Goal: Task Accomplishment & Management: Manage account settings

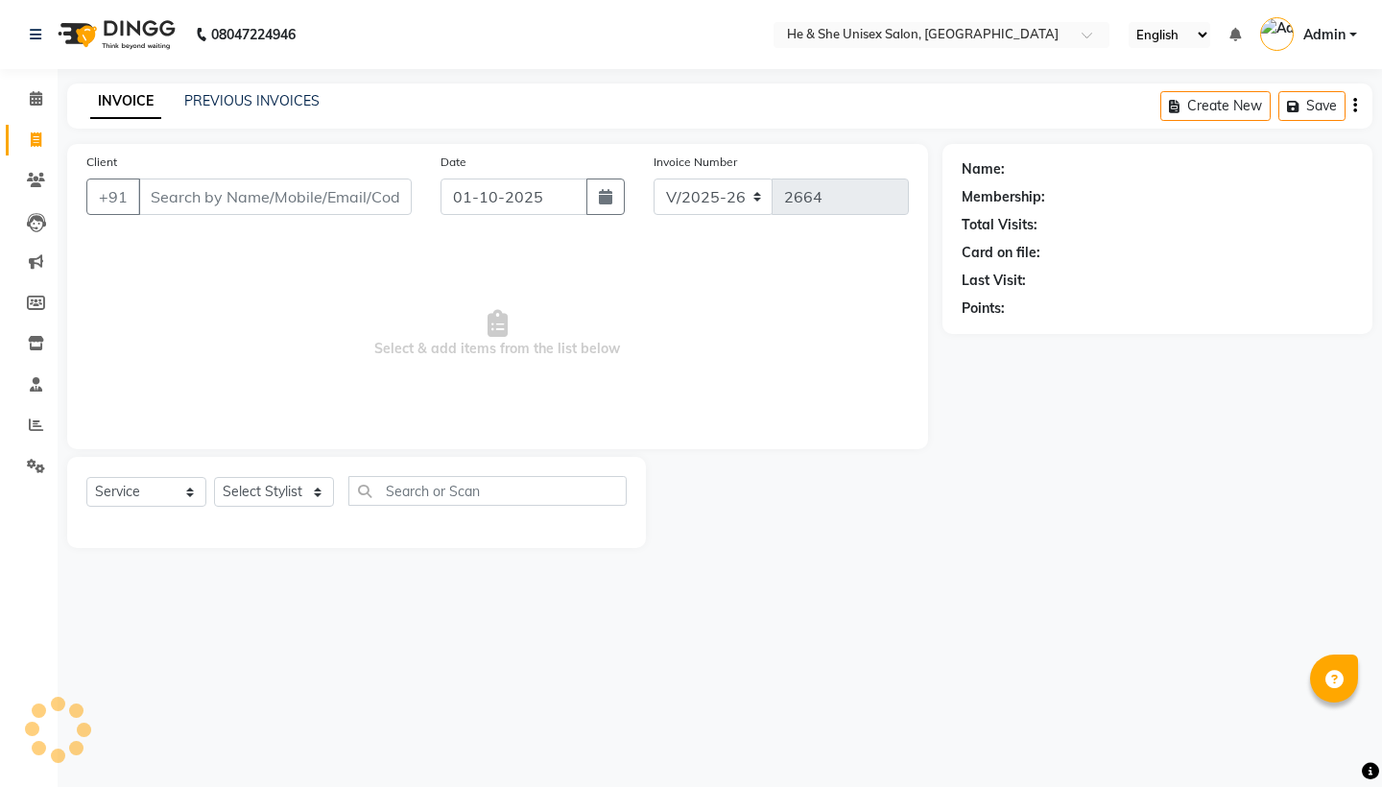
select select "4745"
select select "service"
click at [34, 173] on icon at bounding box center [36, 180] width 18 height 14
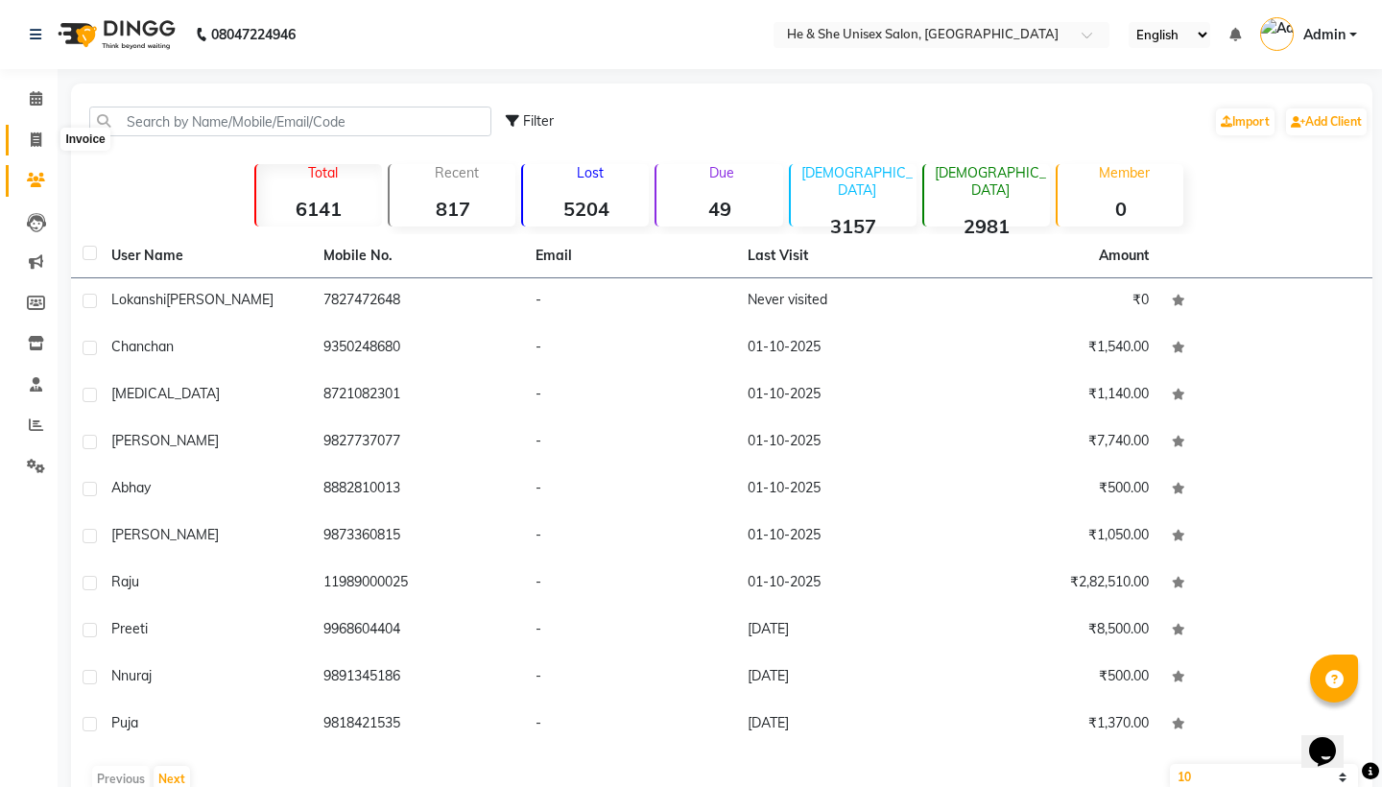
click at [38, 138] on icon at bounding box center [36, 139] width 11 height 14
select select "4745"
select select "service"
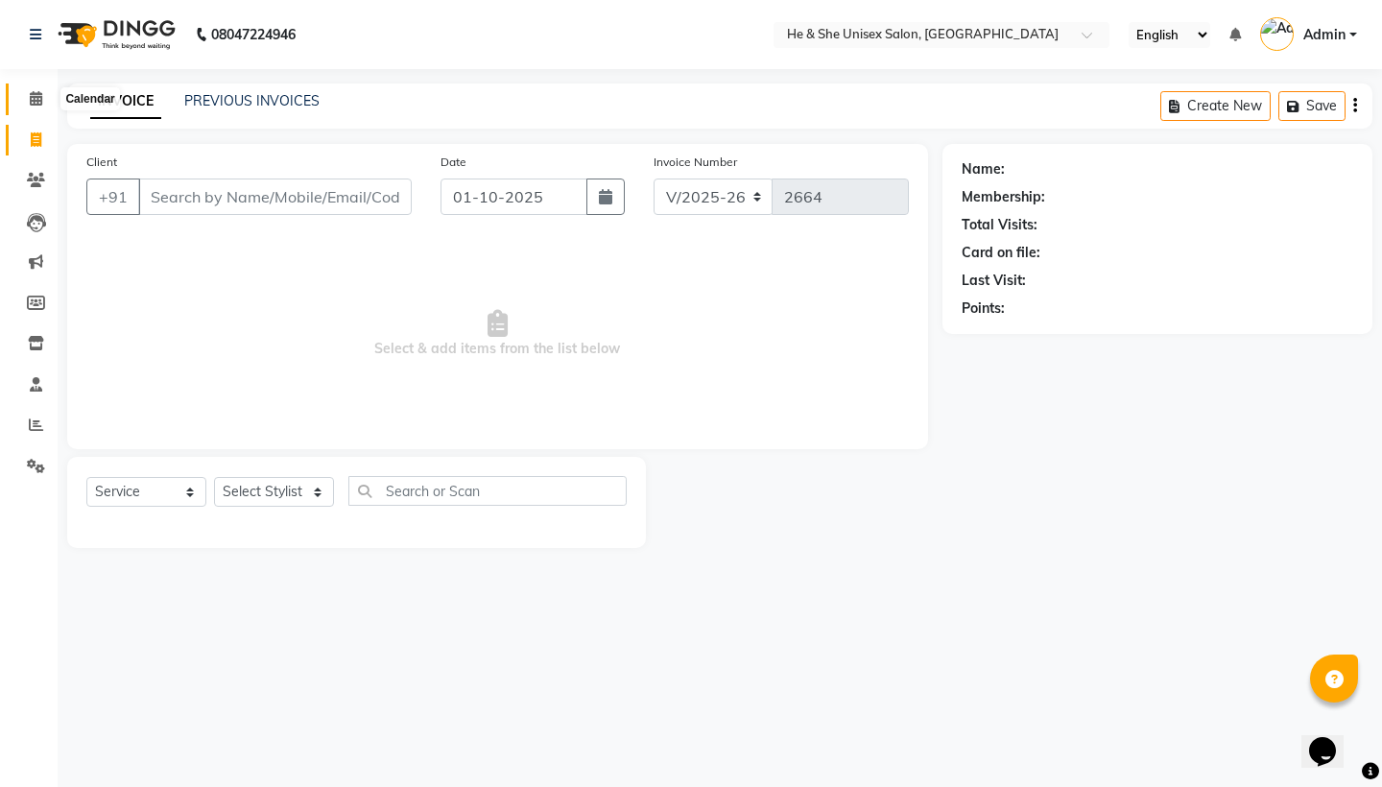
click at [38, 98] on icon at bounding box center [36, 98] width 12 height 14
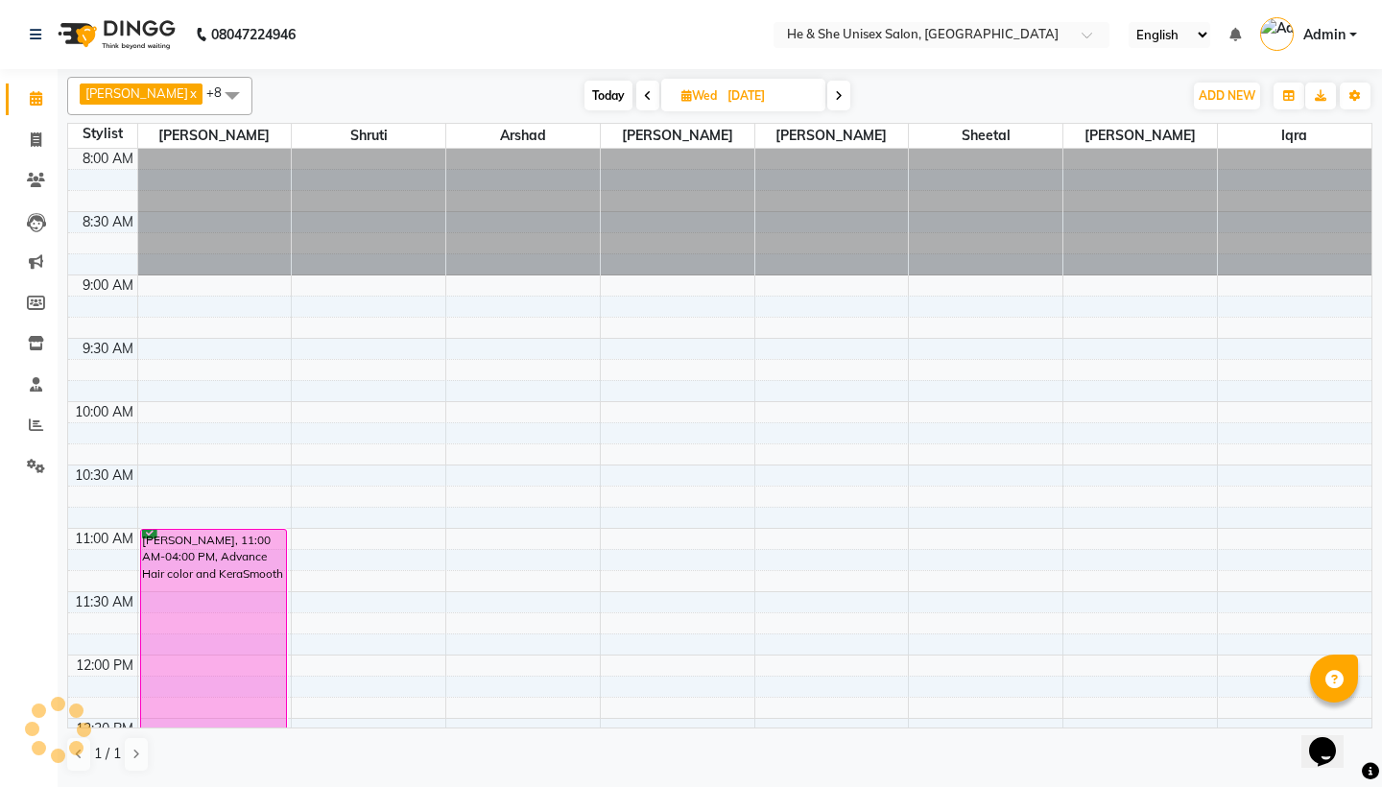
scroll to position [1031, 0]
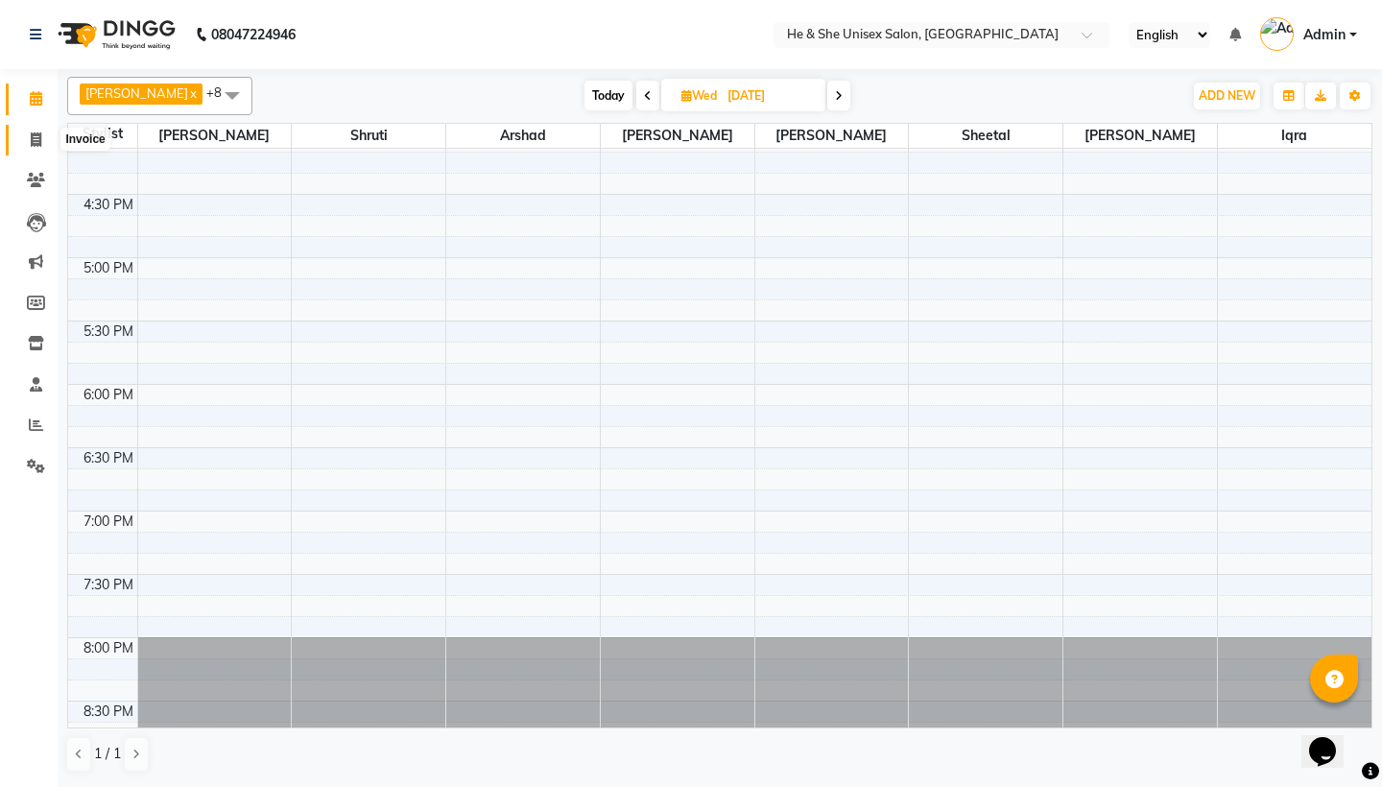
click at [37, 134] on icon at bounding box center [36, 139] width 11 height 14
select select "service"
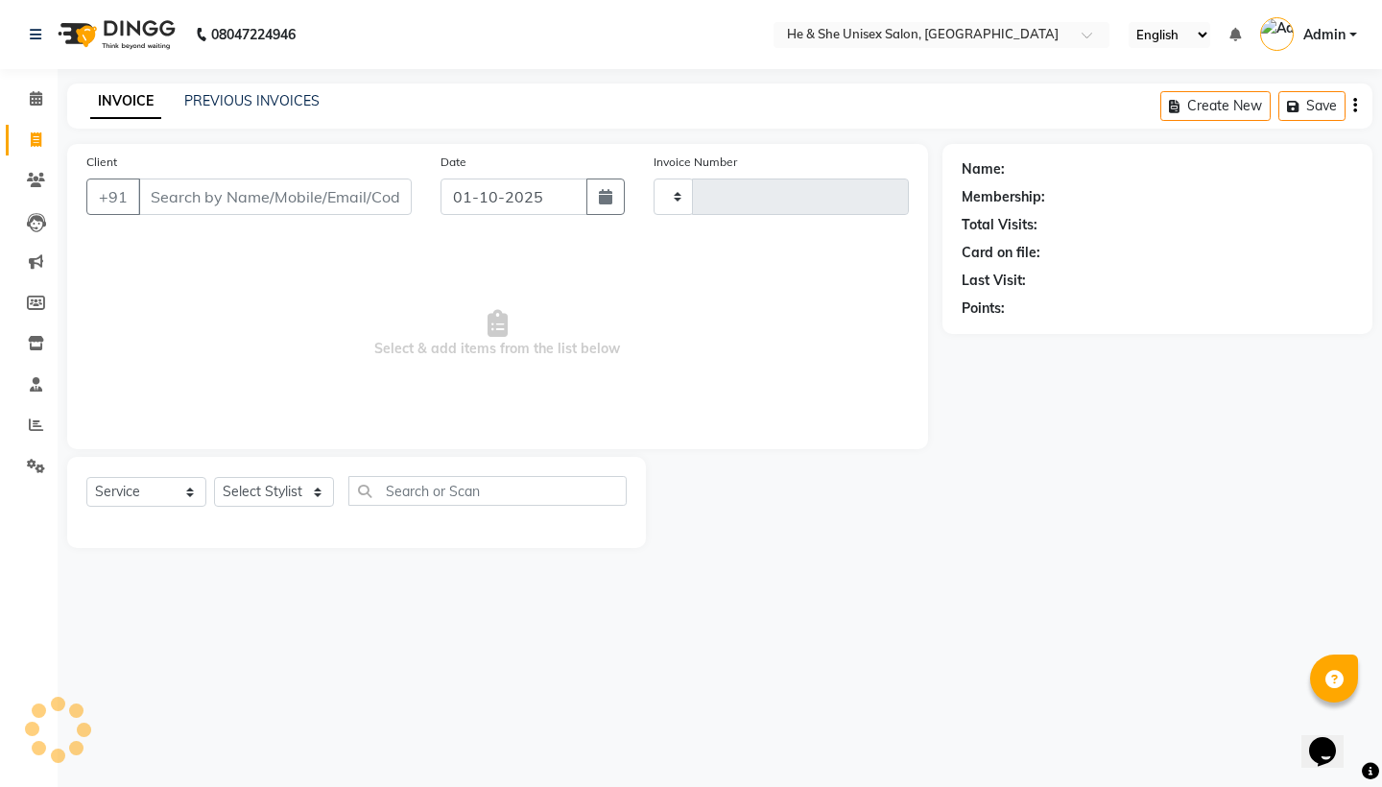
type input "2664"
select select "4745"
click at [40, 96] on icon at bounding box center [36, 98] width 12 height 14
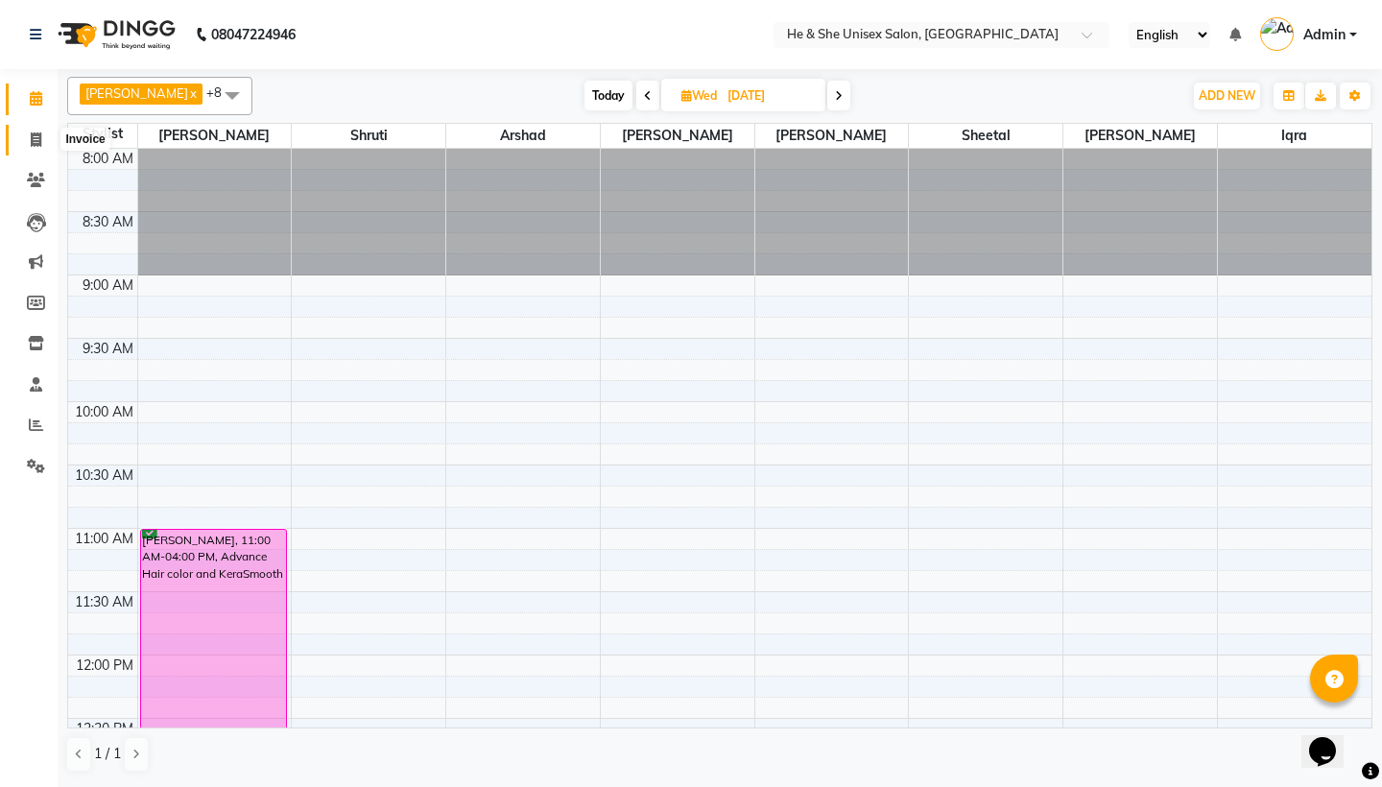
click at [37, 132] on icon at bounding box center [36, 139] width 11 height 14
select select "service"
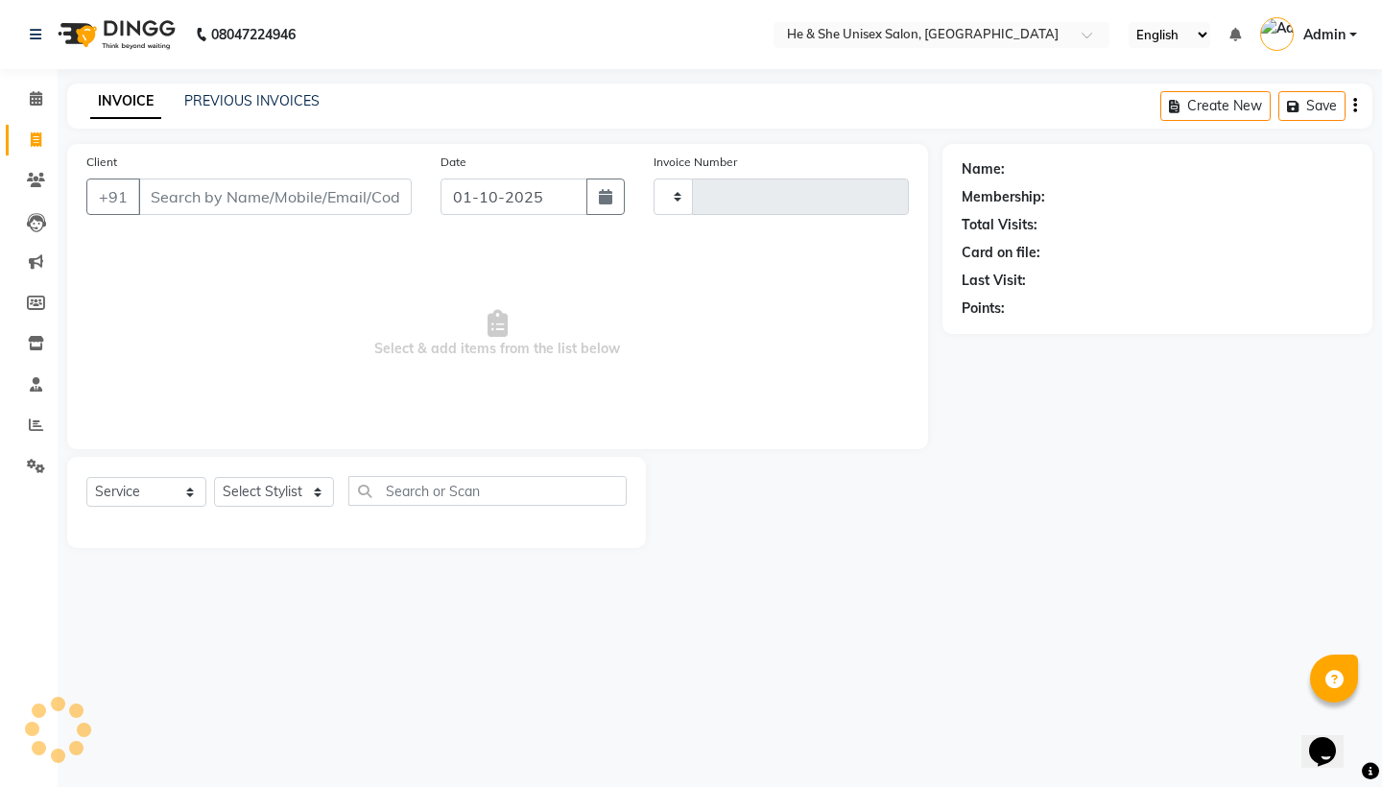
type input "2664"
select select "4745"
click at [36, 174] on icon at bounding box center [36, 180] width 18 height 14
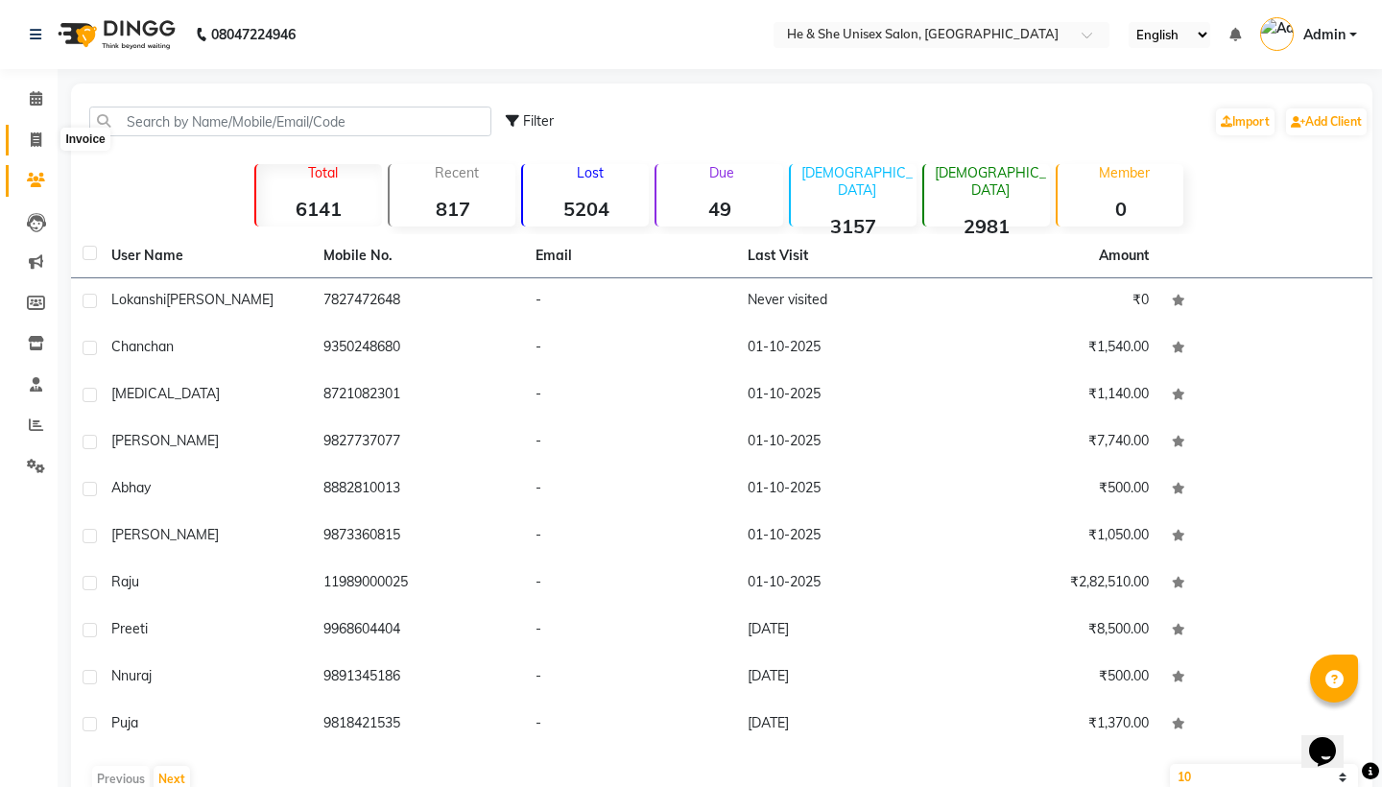
click at [32, 134] on icon at bounding box center [36, 139] width 11 height 14
select select "service"
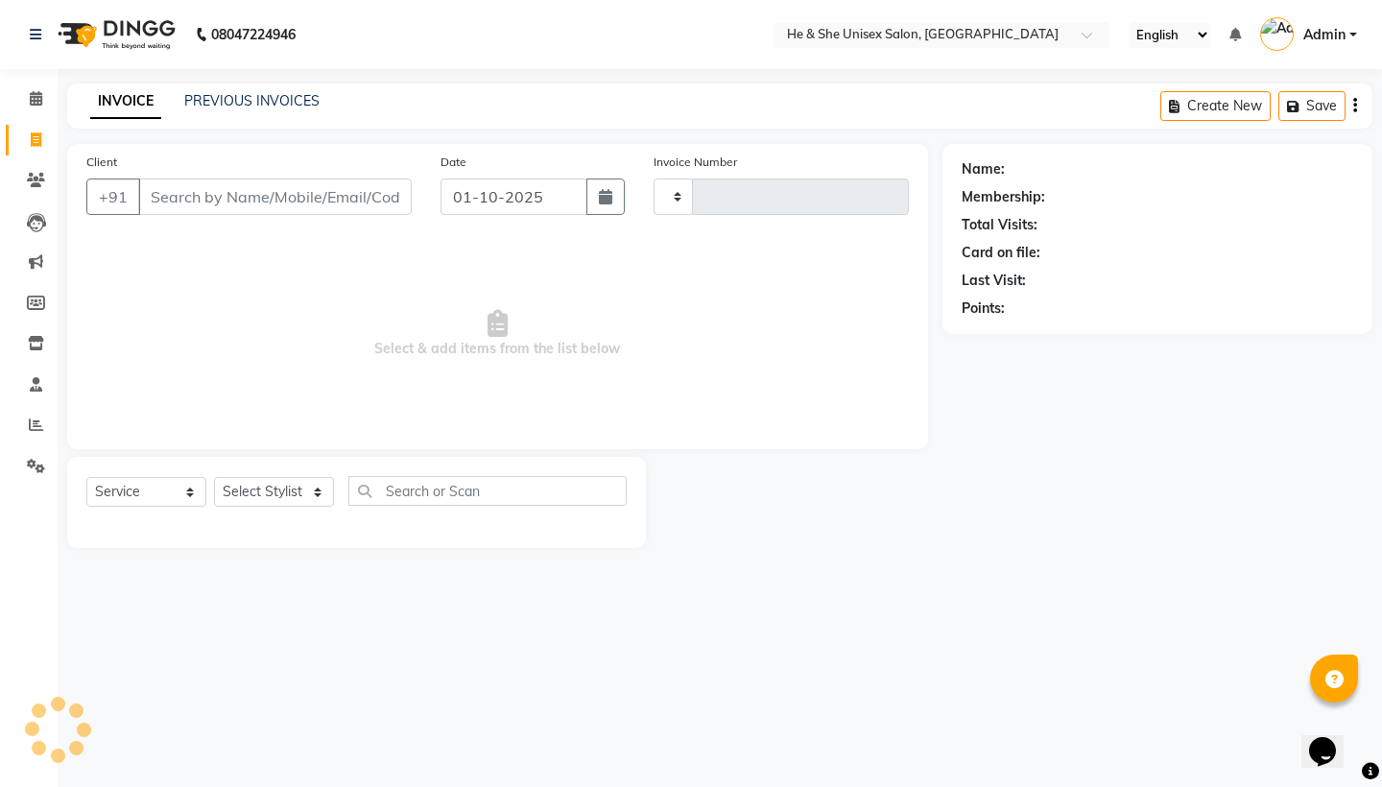
type input "2664"
select select "4745"
click at [32, 218] on icon at bounding box center [36, 222] width 19 height 19
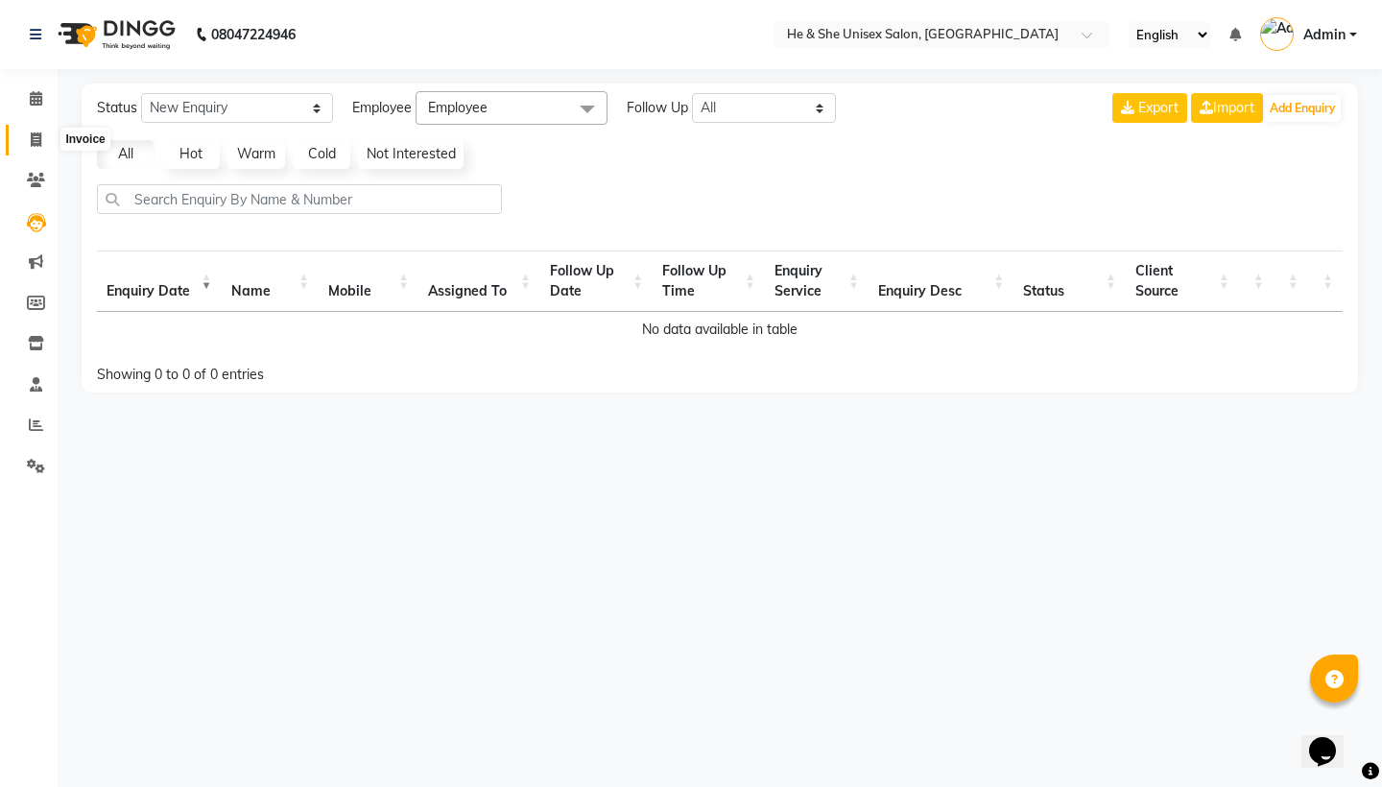
click at [38, 139] on icon at bounding box center [36, 139] width 11 height 14
select select "service"
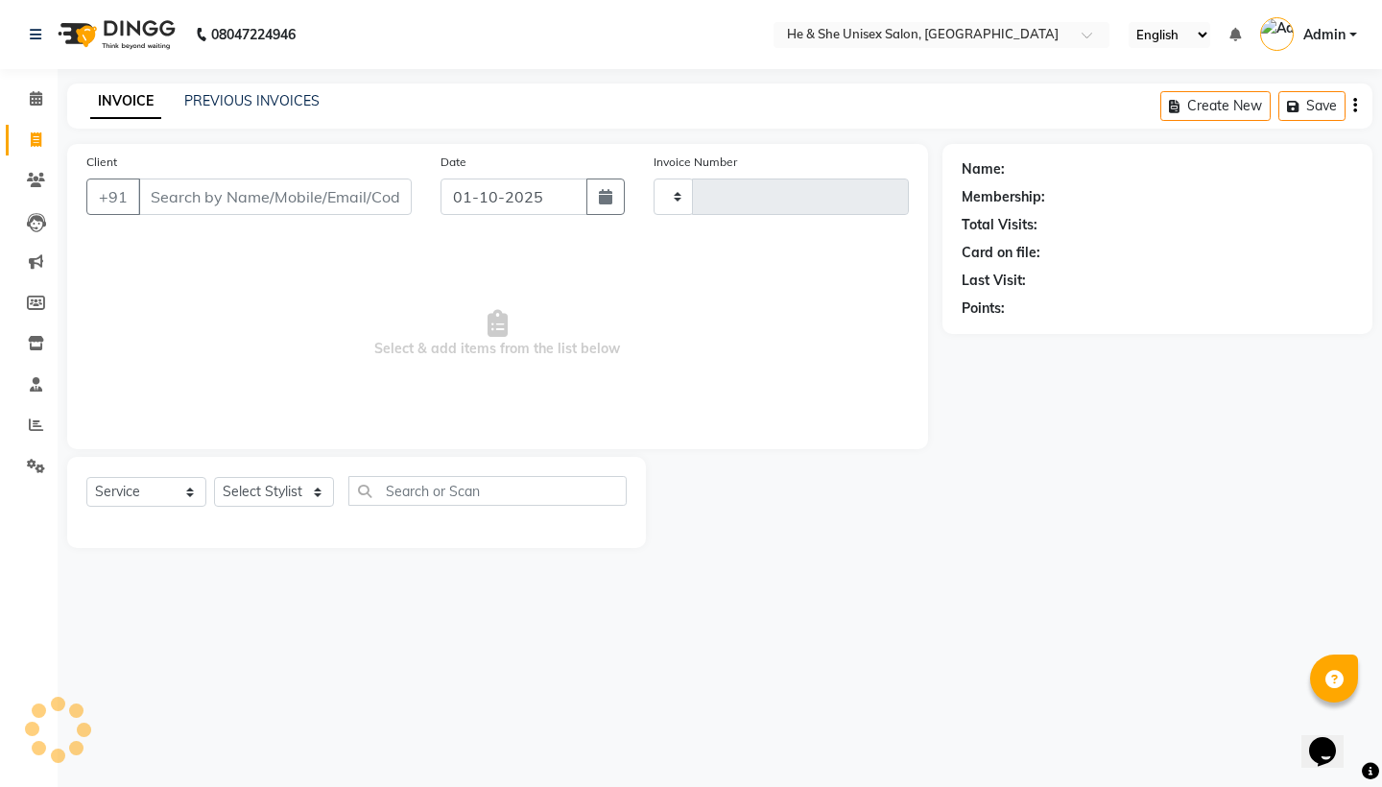
type input "2664"
select select "4745"
click at [38, 139] on icon at bounding box center [36, 139] width 11 height 14
select select "4745"
select select "service"
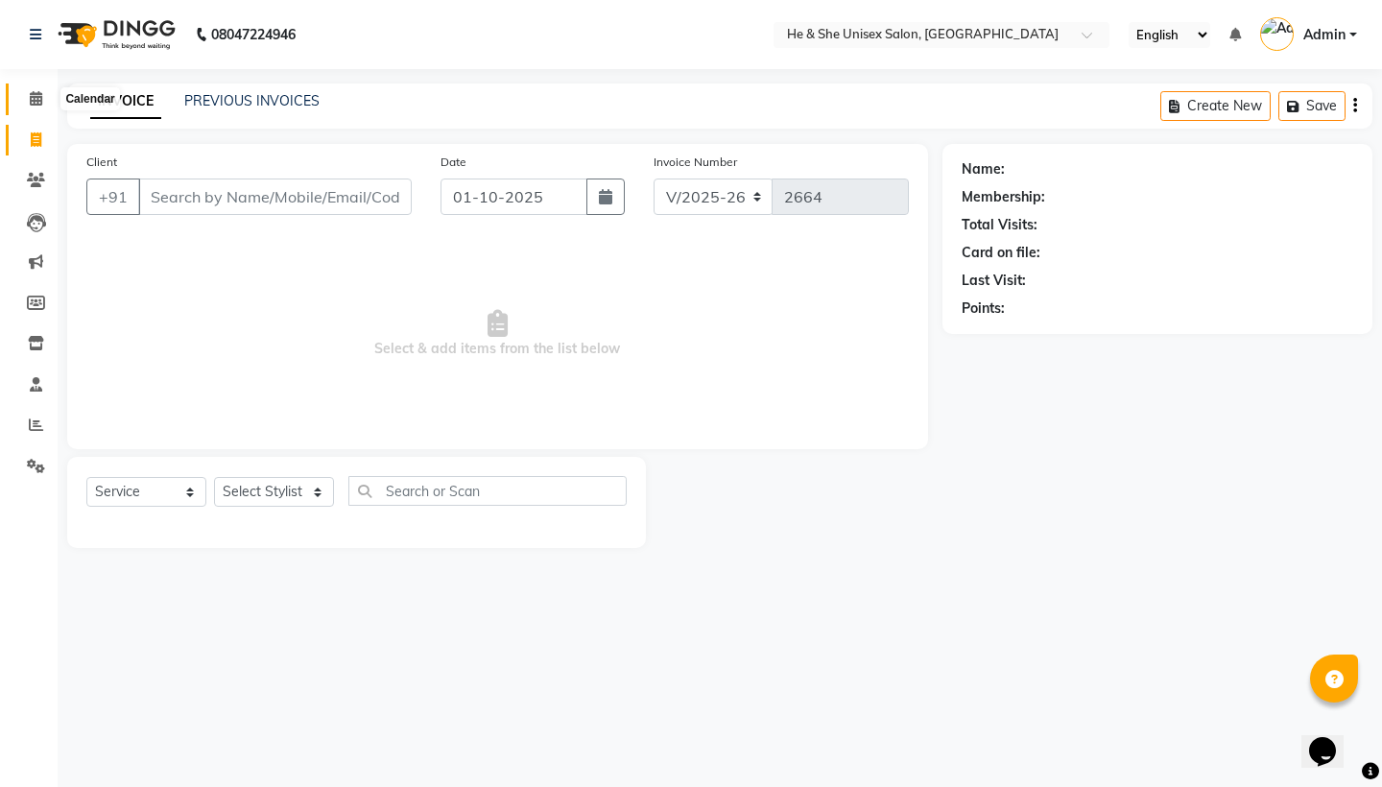
click at [32, 97] on icon at bounding box center [36, 98] width 12 height 14
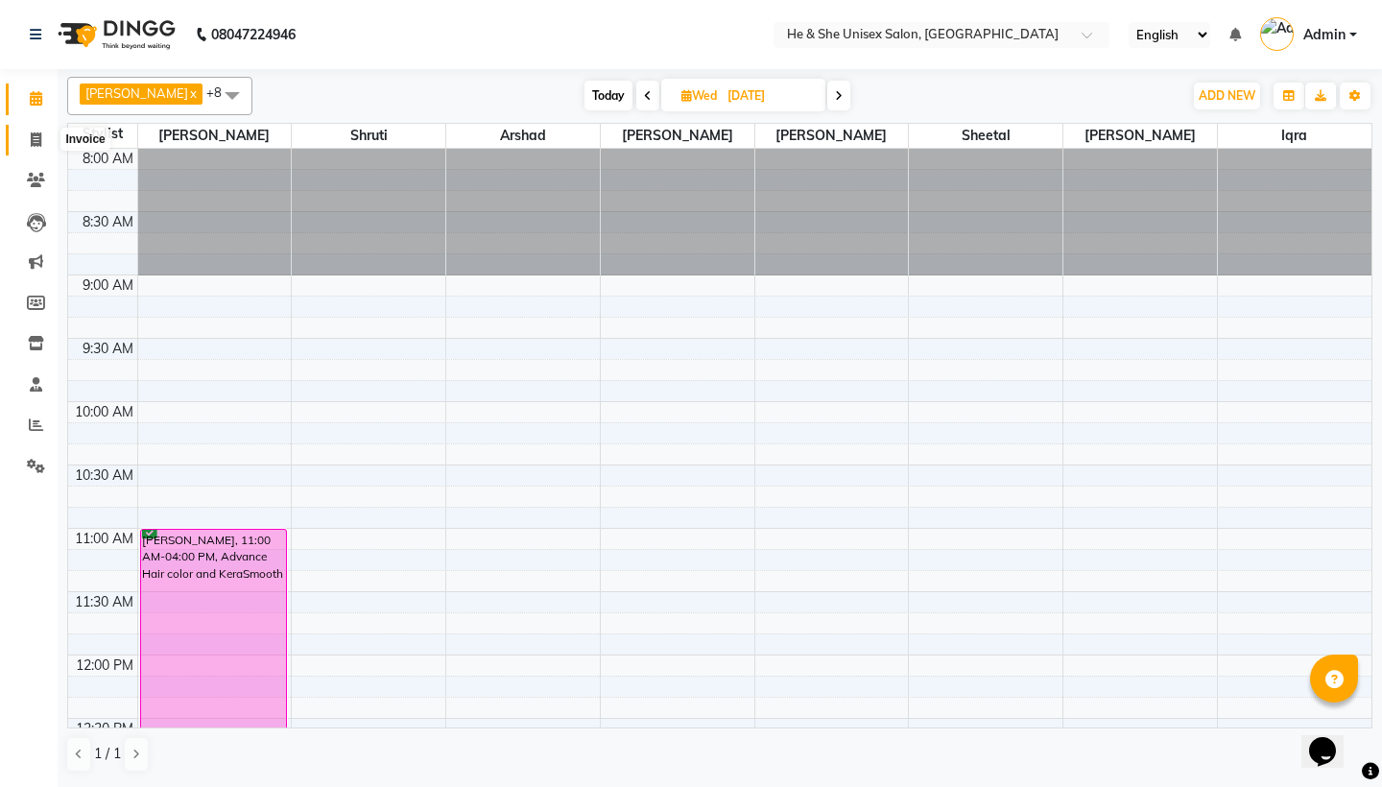
click at [36, 133] on icon at bounding box center [36, 139] width 11 height 14
select select "service"
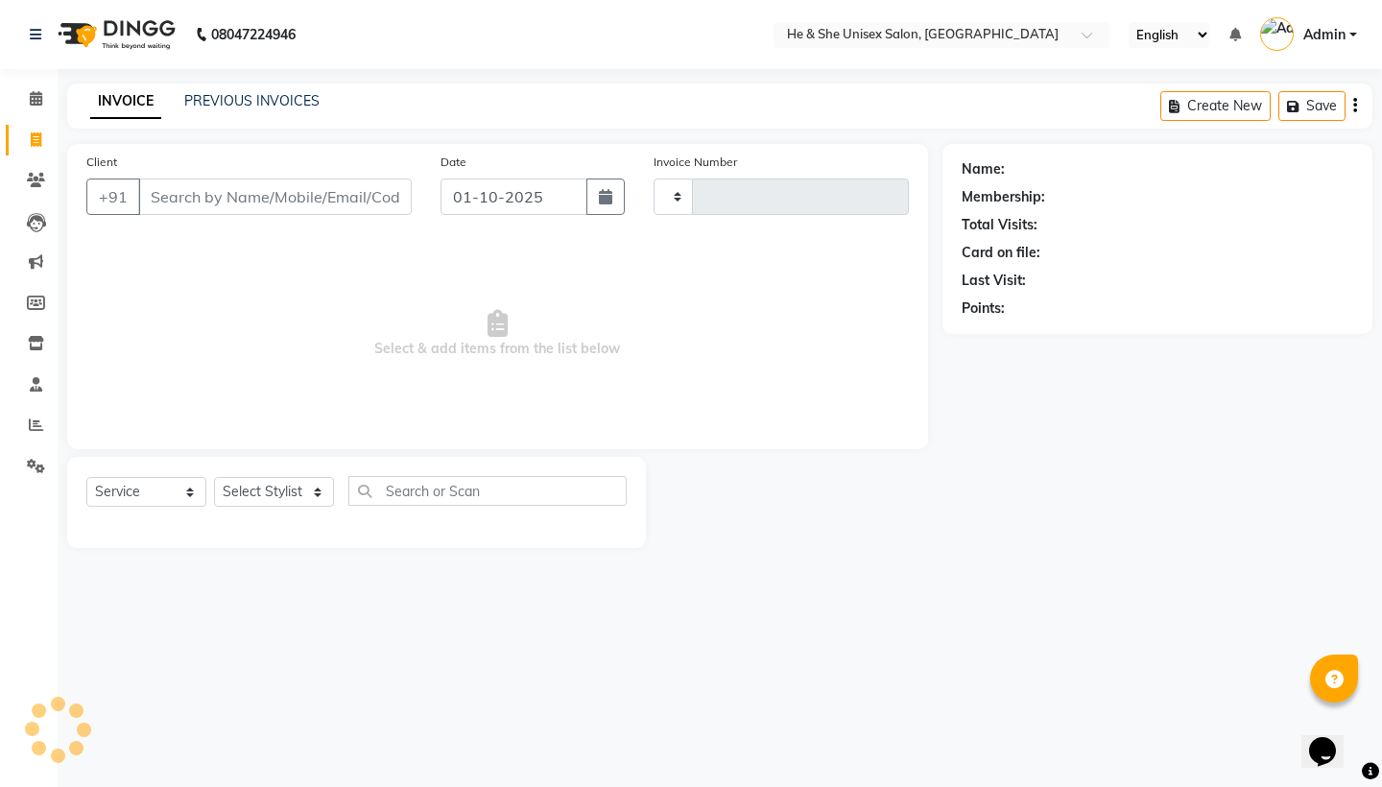
type input "2664"
select select "4745"
click at [33, 98] on icon at bounding box center [36, 98] width 12 height 14
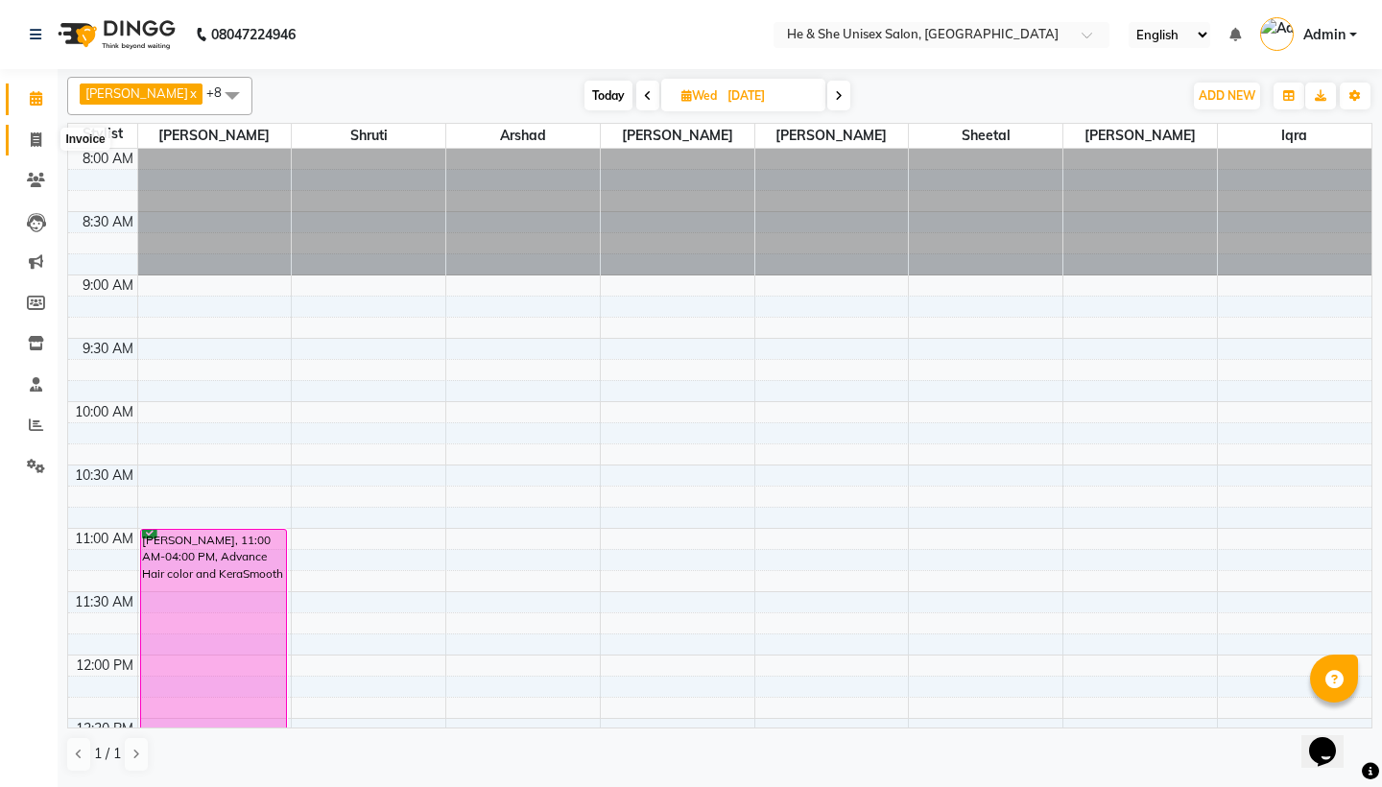
click at [34, 139] on icon at bounding box center [36, 139] width 11 height 14
select select "4745"
select select "service"
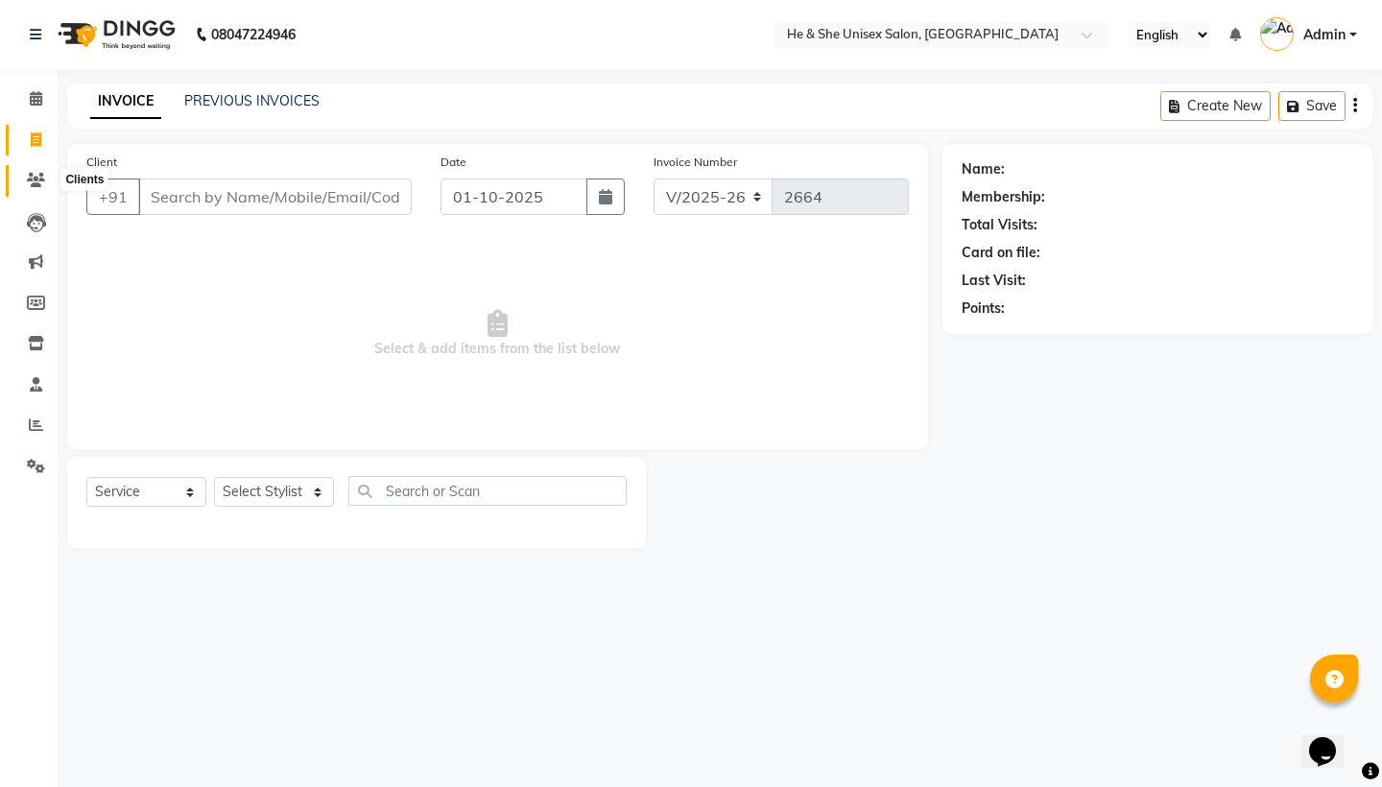
click at [38, 174] on icon at bounding box center [36, 180] width 18 height 14
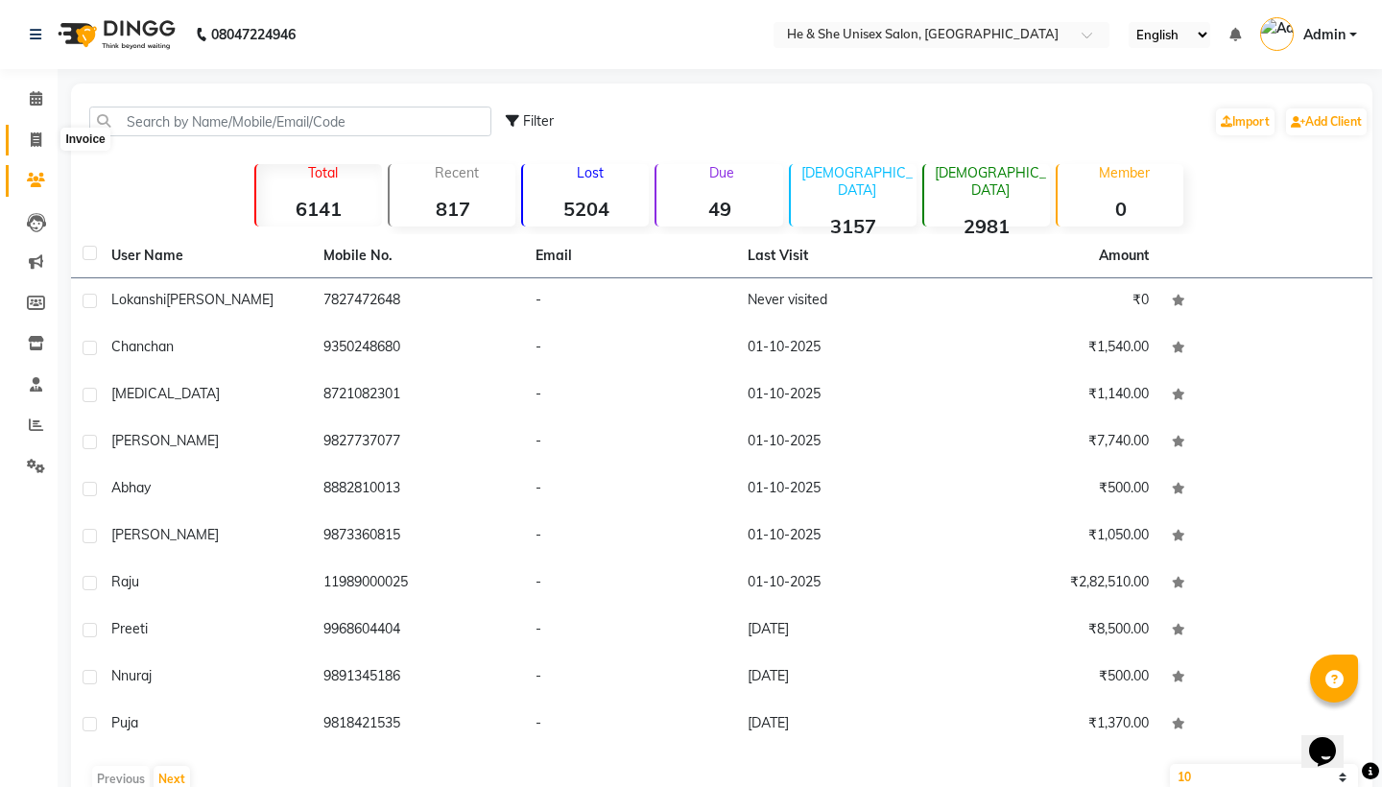
click at [36, 139] on icon at bounding box center [36, 139] width 11 height 14
select select "4745"
select select "service"
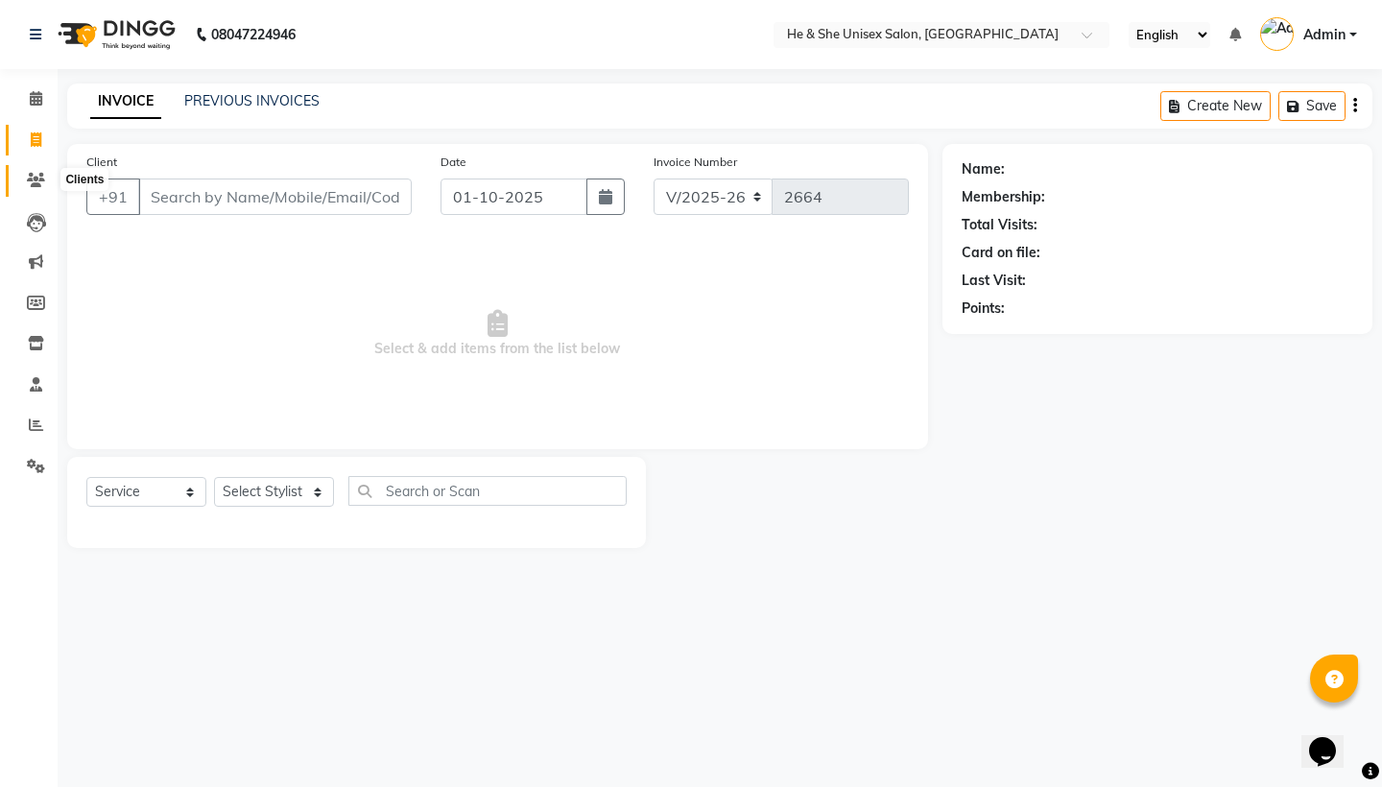
click at [35, 179] on icon at bounding box center [36, 180] width 18 height 14
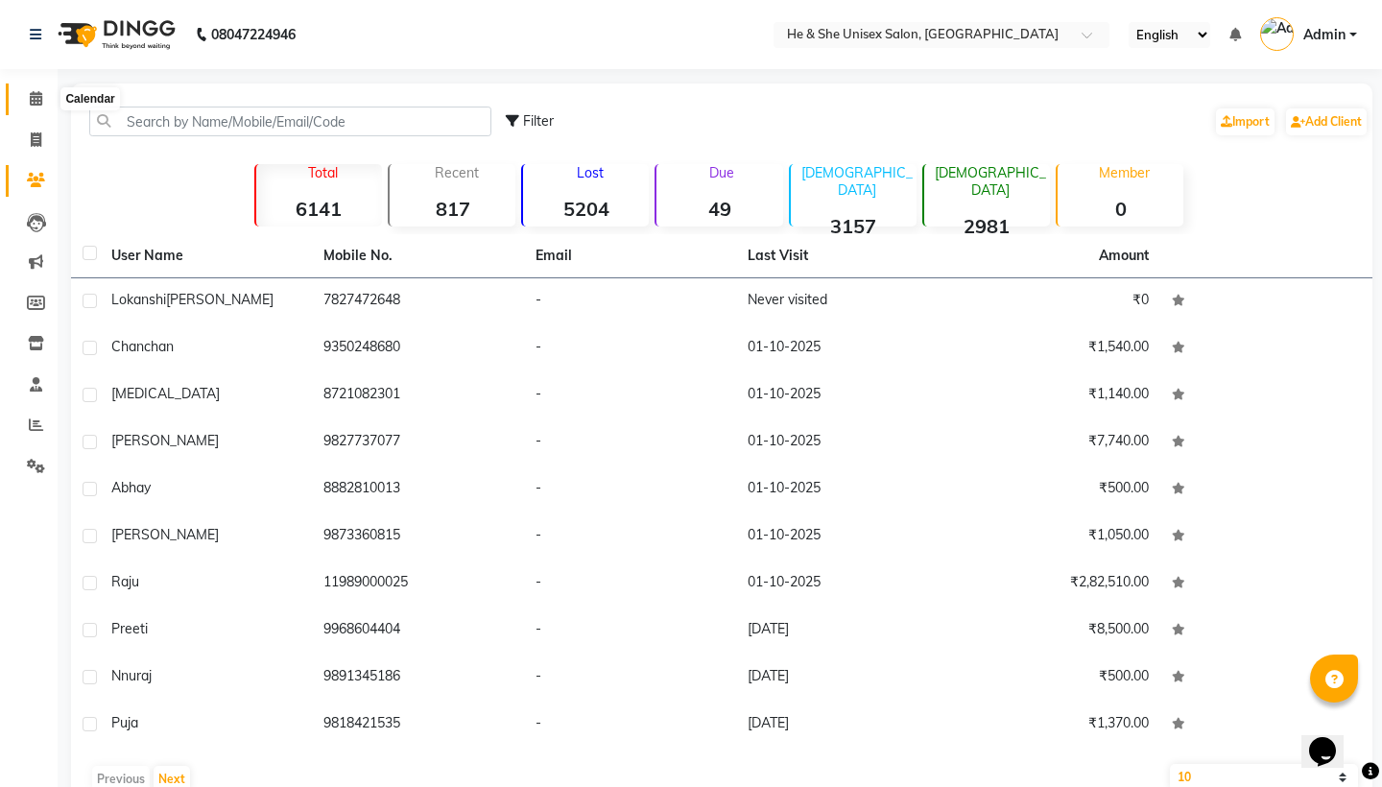
click at [35, 100] on icon at bounding box center [36, 98] width 12 height 14
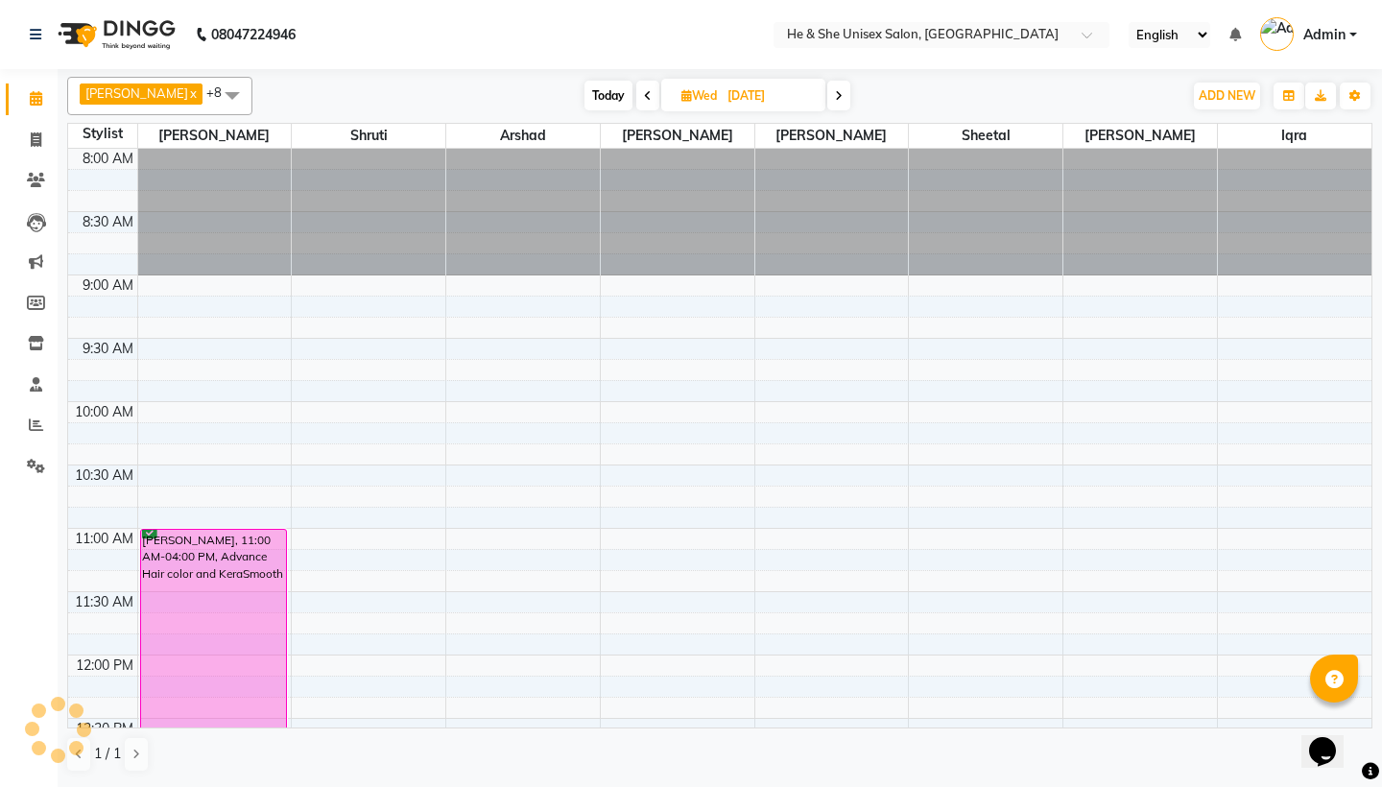
scroll to position [1031, 0]
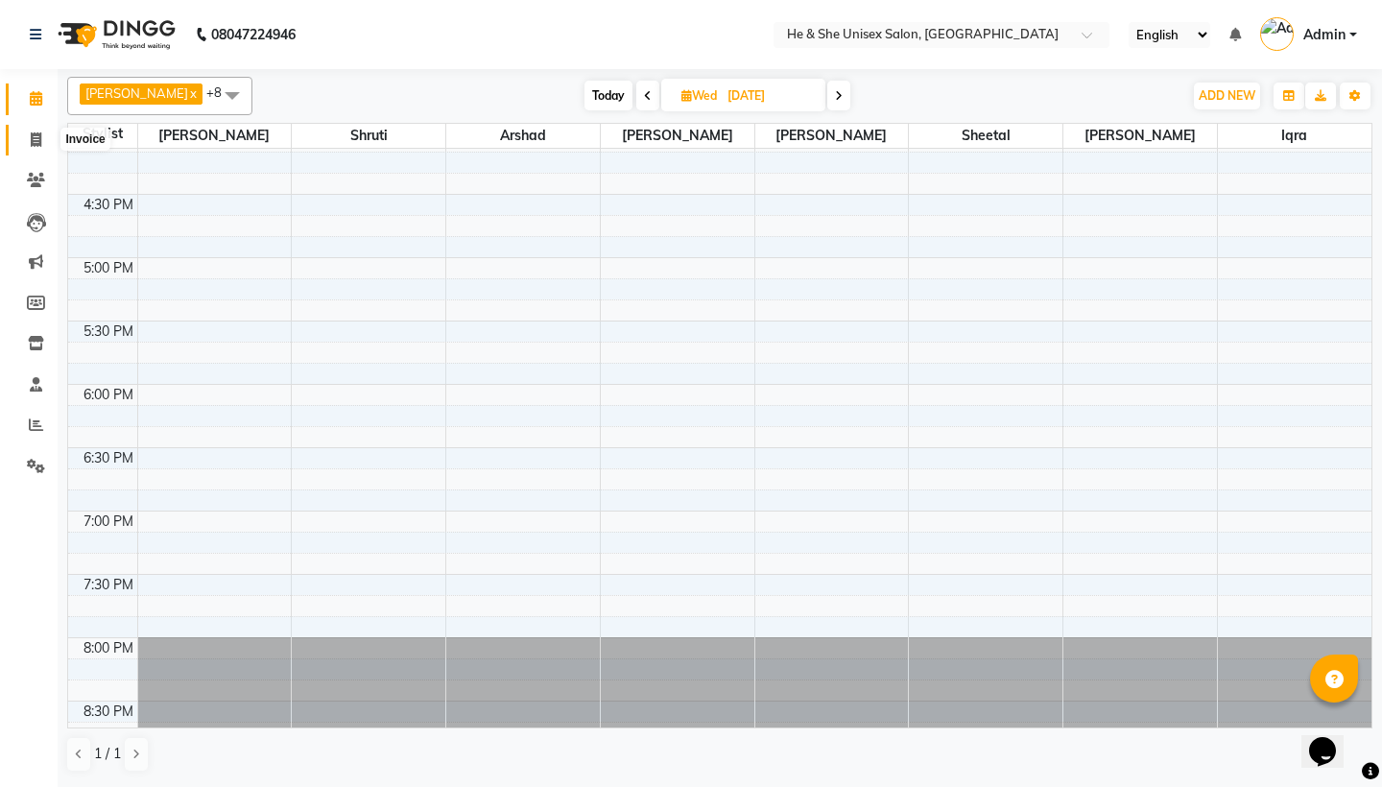
click at [40, 139] on icon at bounding box center [36, 139] width 11 height 14
select select "4745"
select select "service"
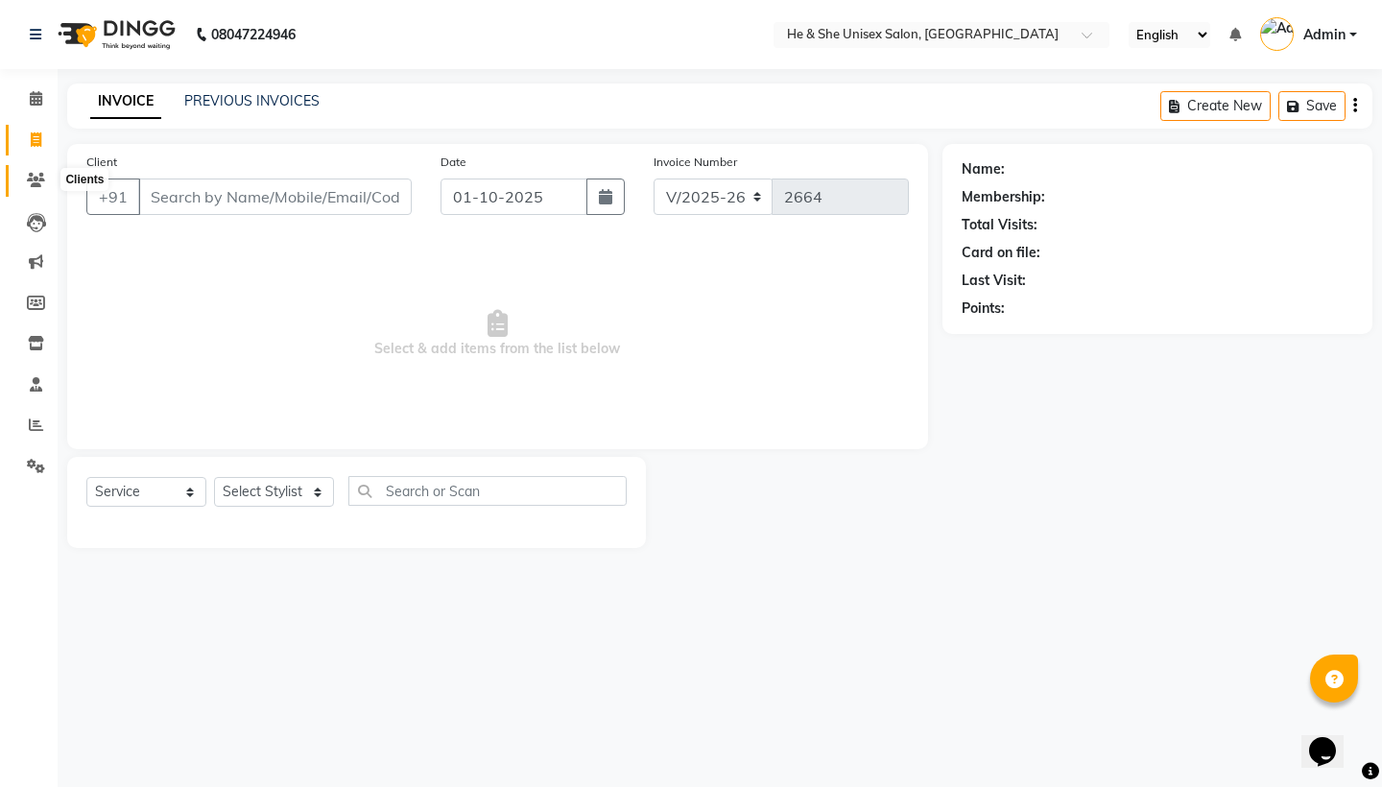
click at [36, 181] on icon at bounding box center [36, 180] width 18 height 14
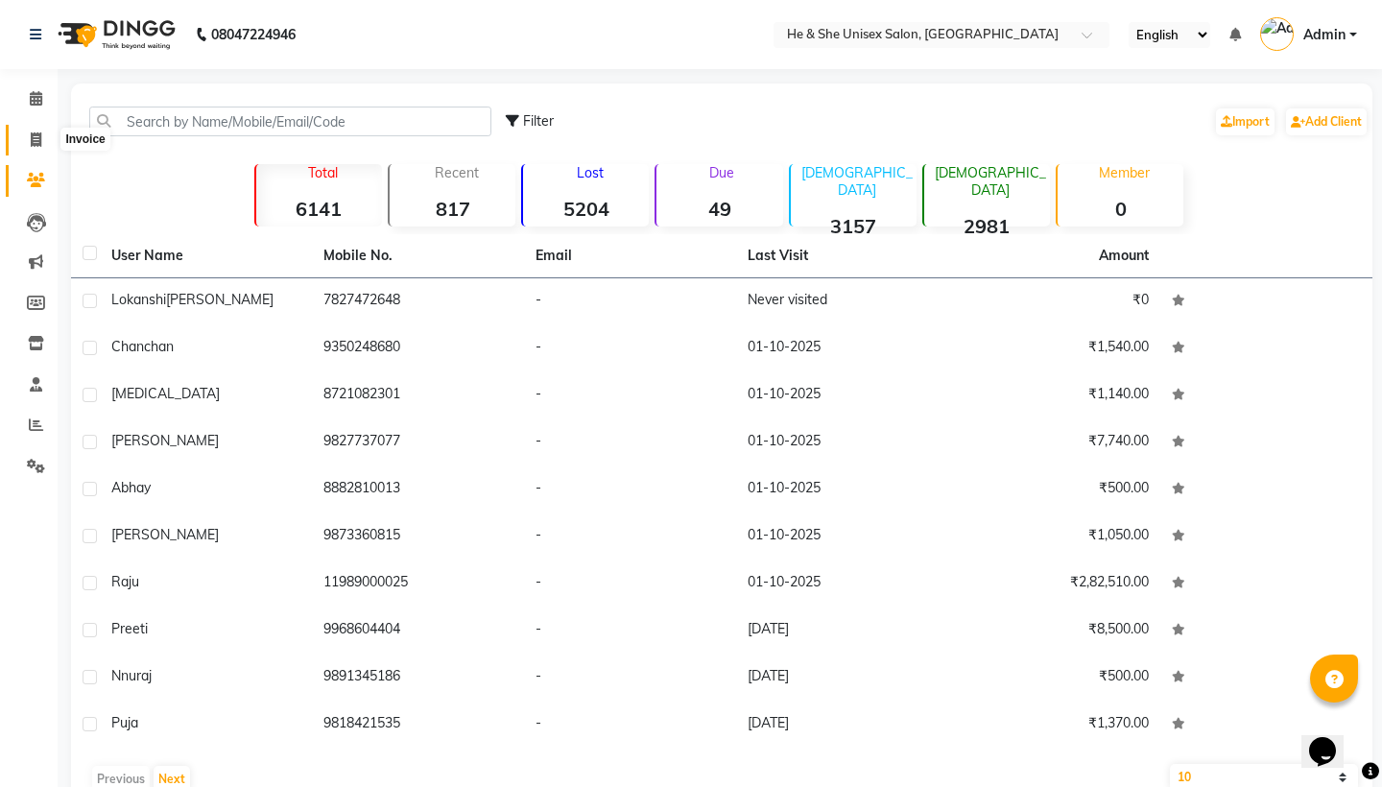
click at [38, 138] on icon at bounding box center [36, 139] width 11 height 14
select select "service"
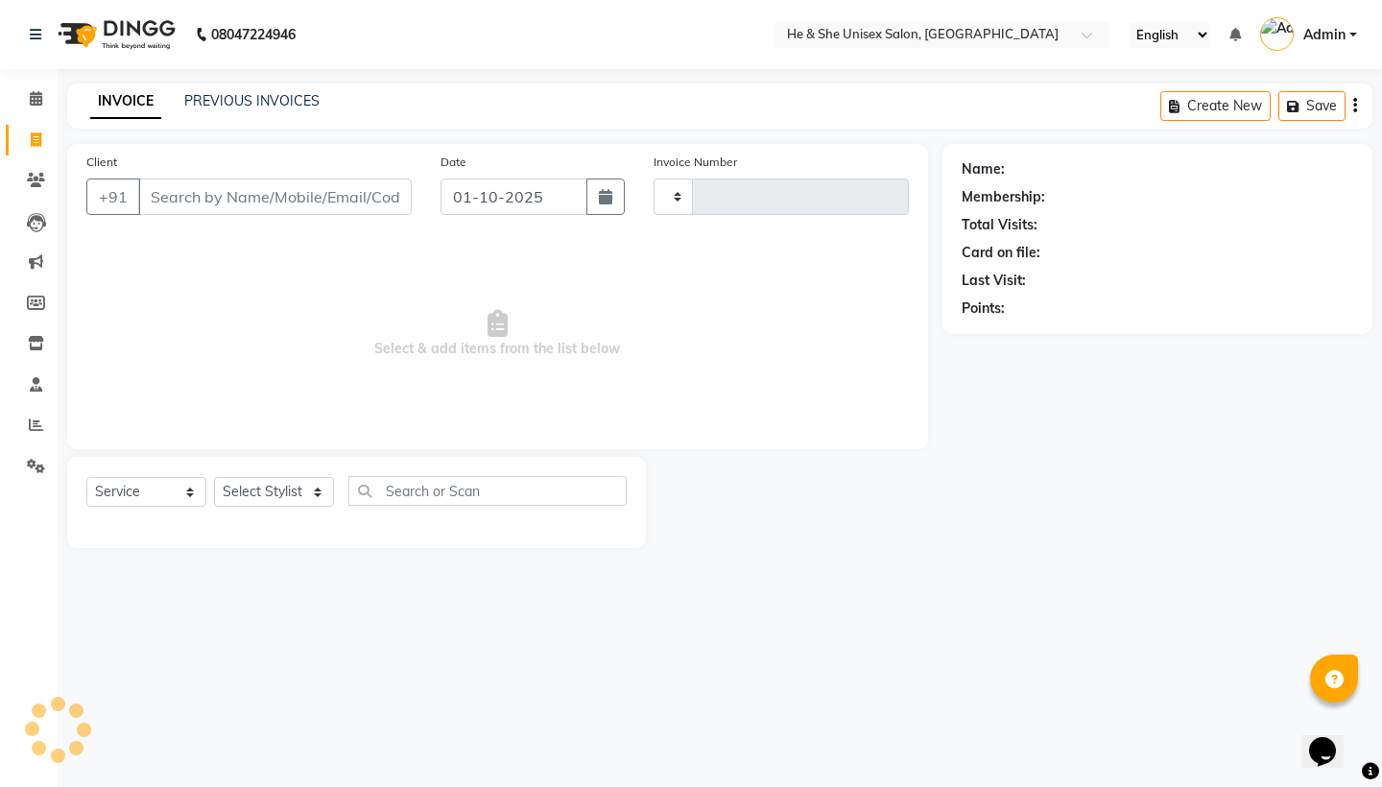
type input "2664"
select select "4745"
click at [35, 87] on link "Calendar" at bounding box center [29, 100] width 46 height 32
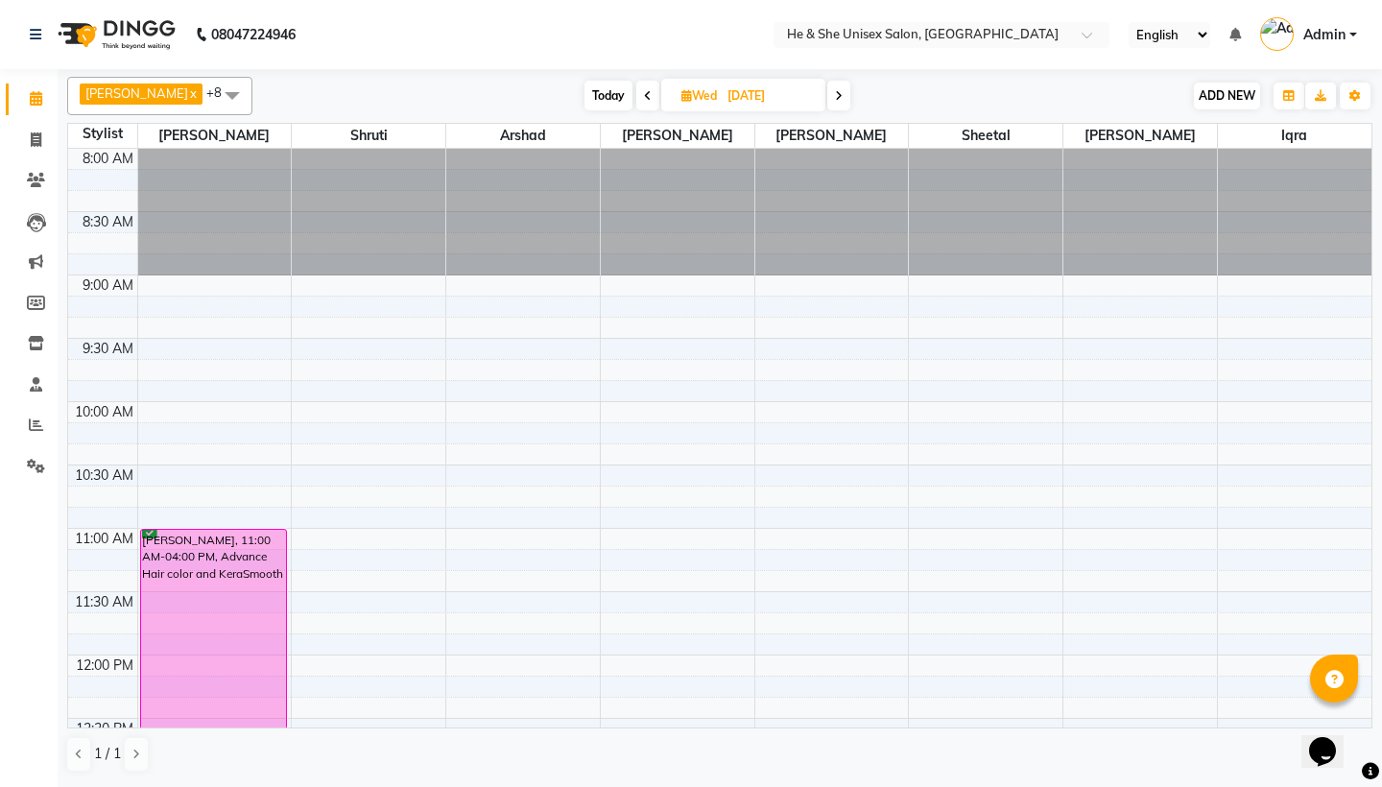
click at [1248, 86] on button "ADD NEW Toggle Dropdown" at bounding box center [1227, 96] width 66 height 27
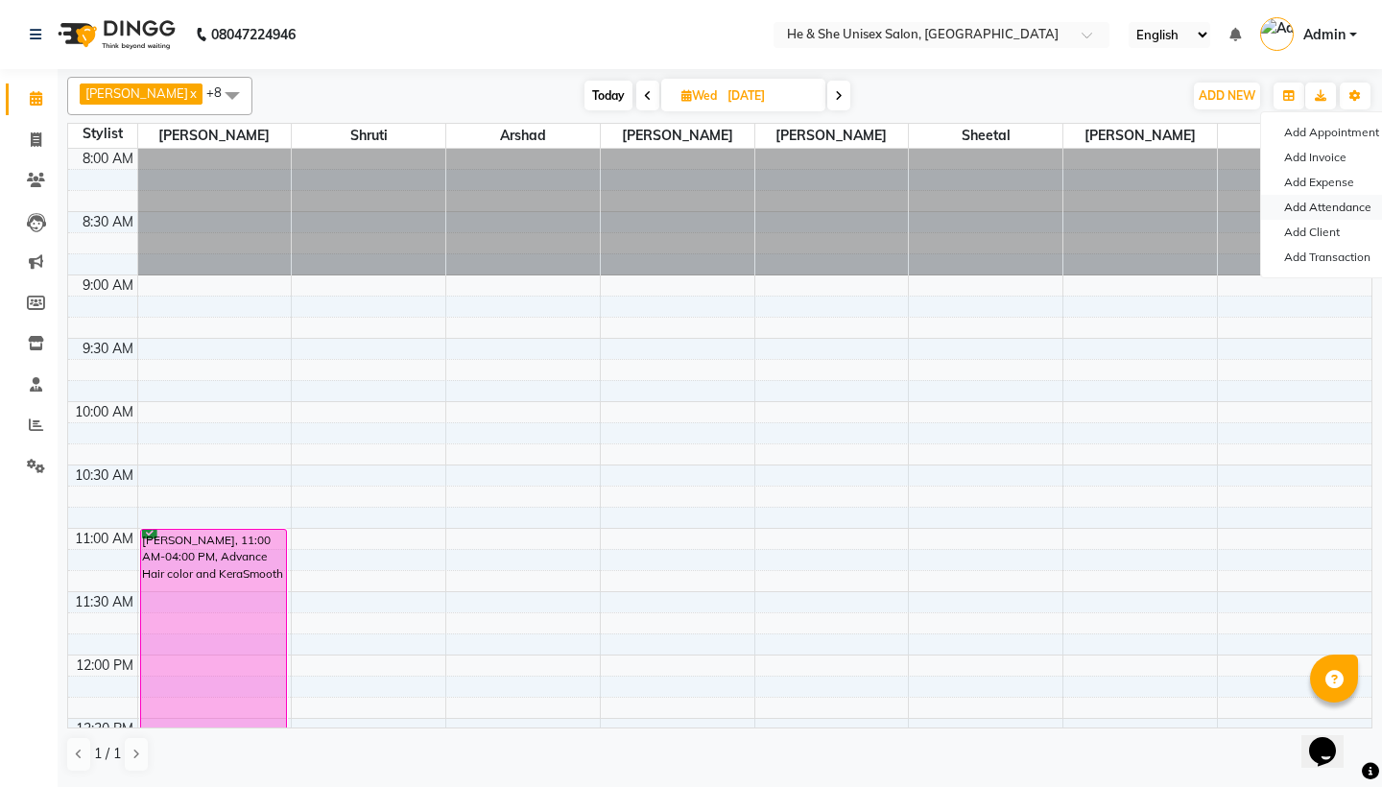
click at [1314, 206] on link "Add Attendance" at bounding box center [1337, 207] width 152 height 25
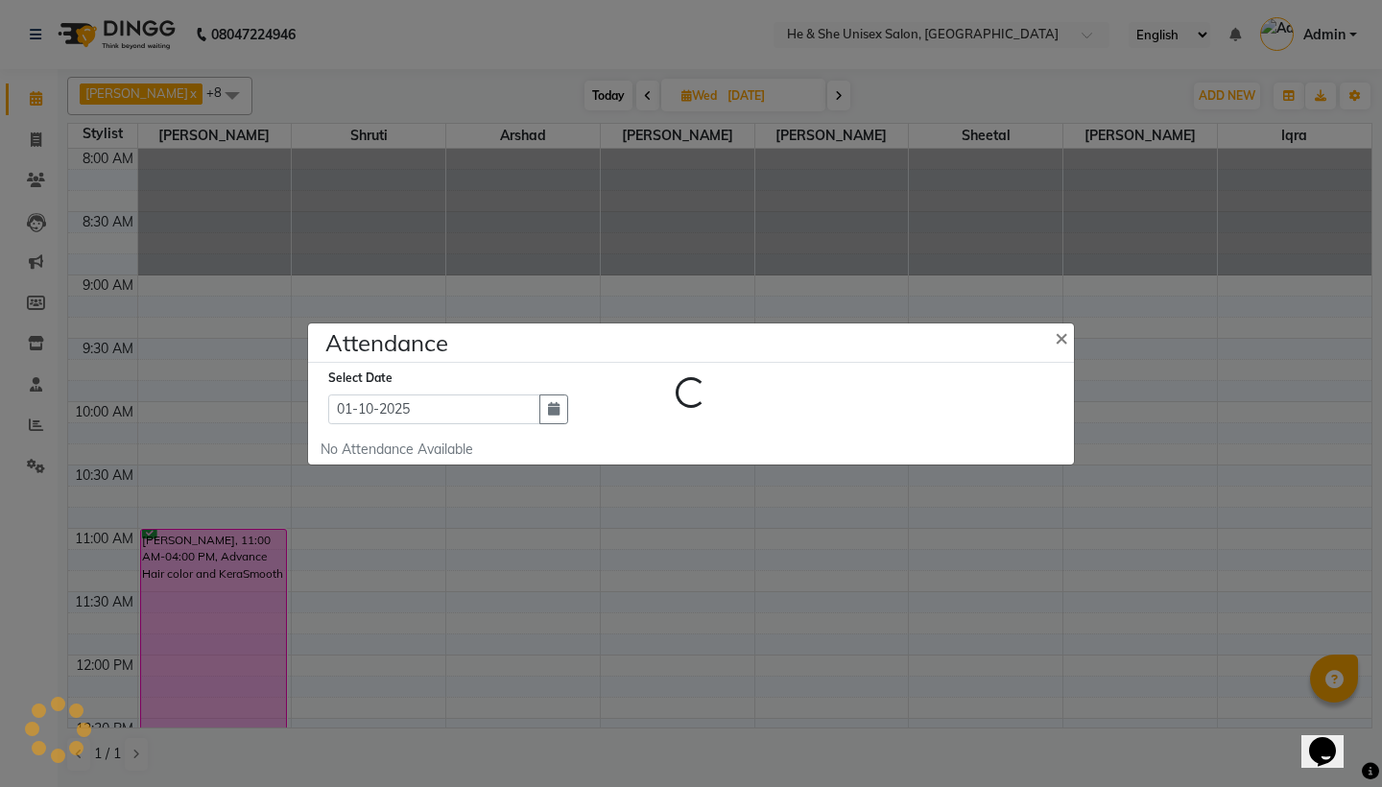
select select "A"
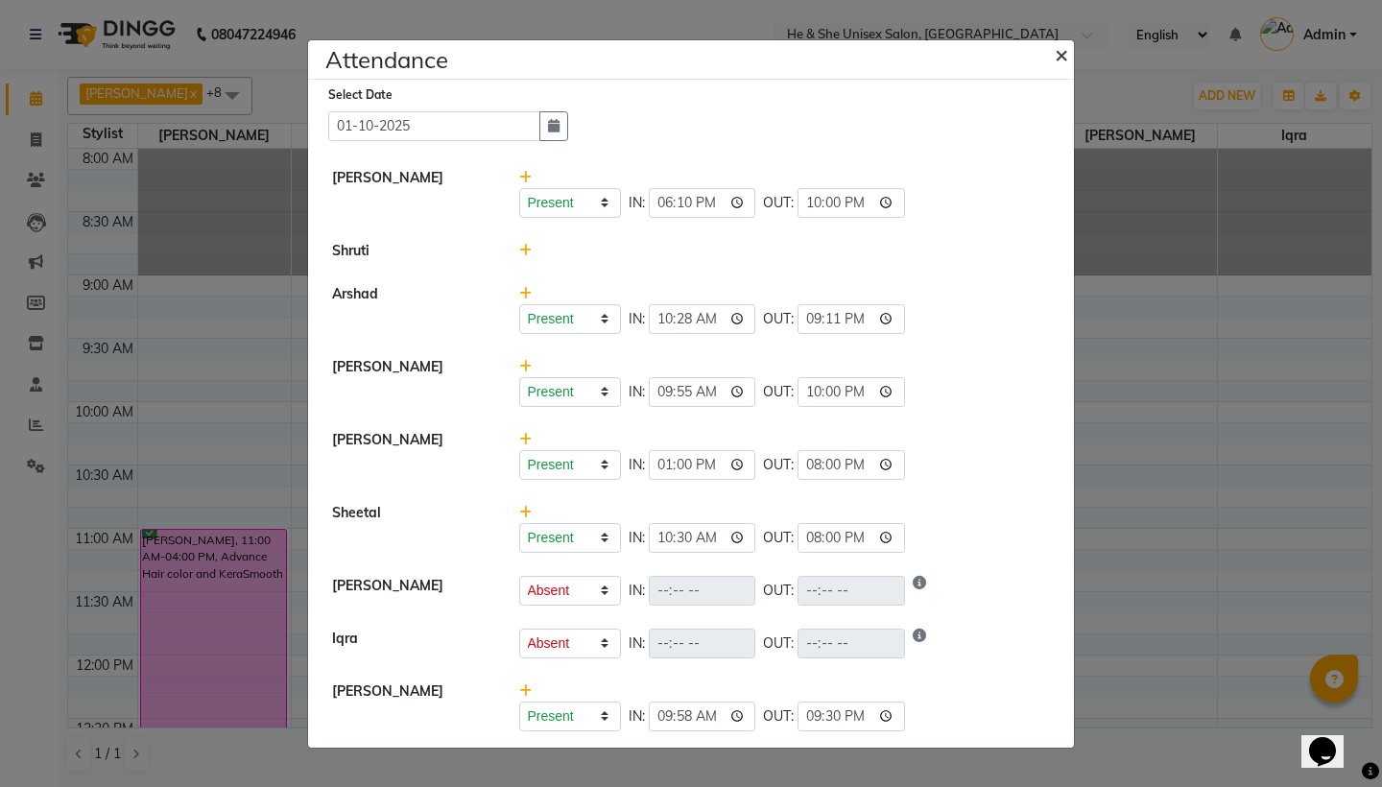
click at [1058, 58] on span "×" at bounding box center [1061, 53] width 13 height 29
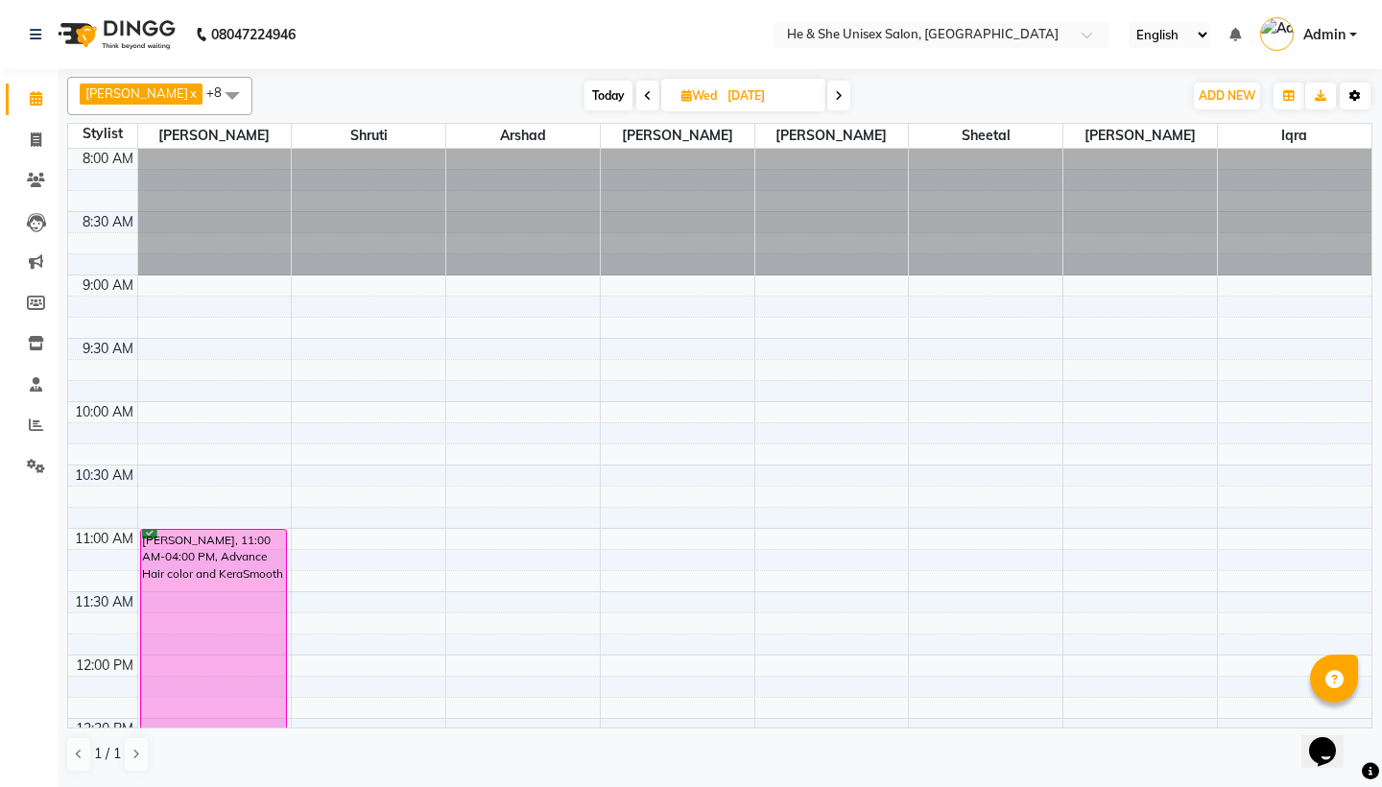
click at [1367, 97] on button "Toggle Dropdown" at bounding box center [1355, 96] width 31 height 27
click at [1358, 100] on icon "button" at bounding box center [1355, 96] width 12 height 12
click at [1355, 90] on icon "button" at bounding box center [1355, 96] width 12 height 12
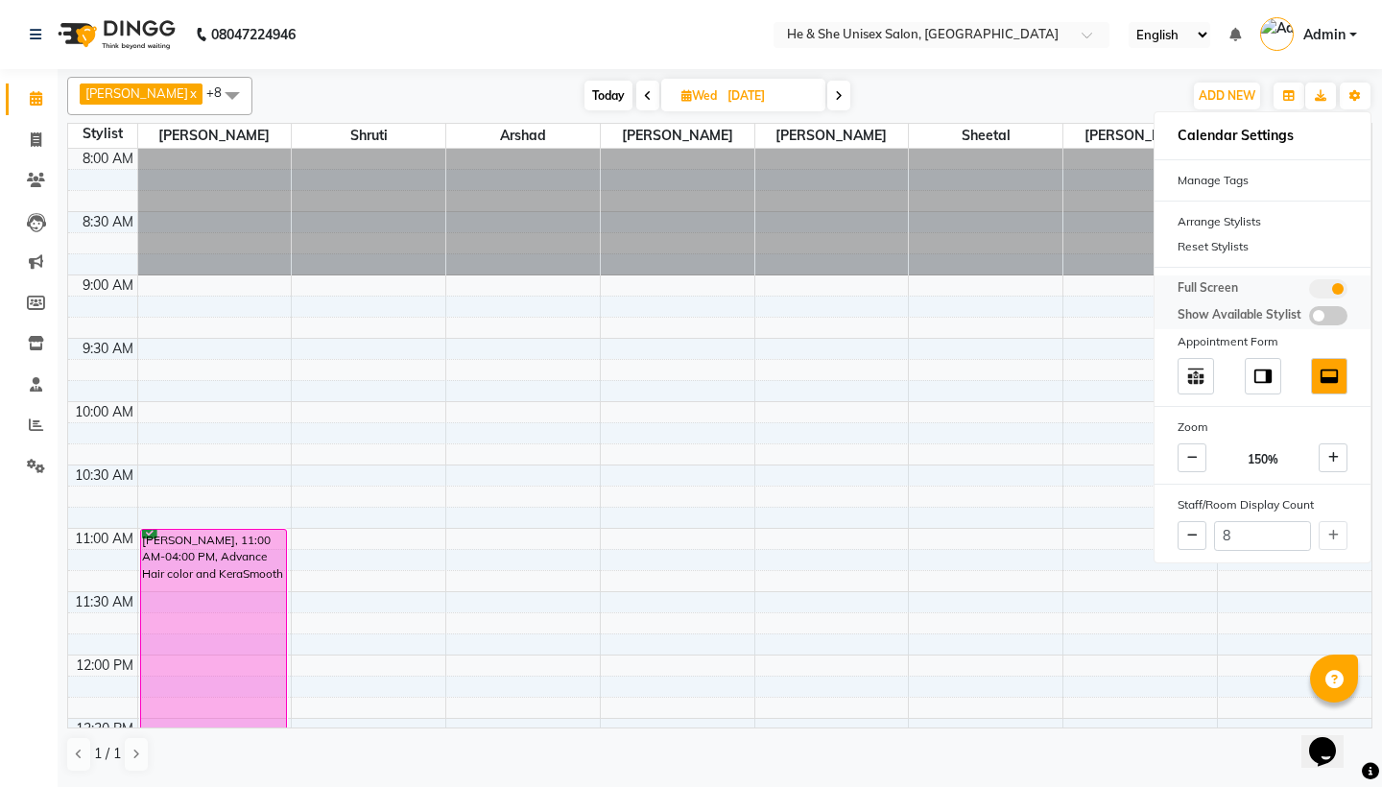
click at [1326, 279] on span at bounding box center [1328, 288] width 38 height 19
click at [1309, 292] on input "checkbox" at bounding box center [1309, 292] width 0 height 0
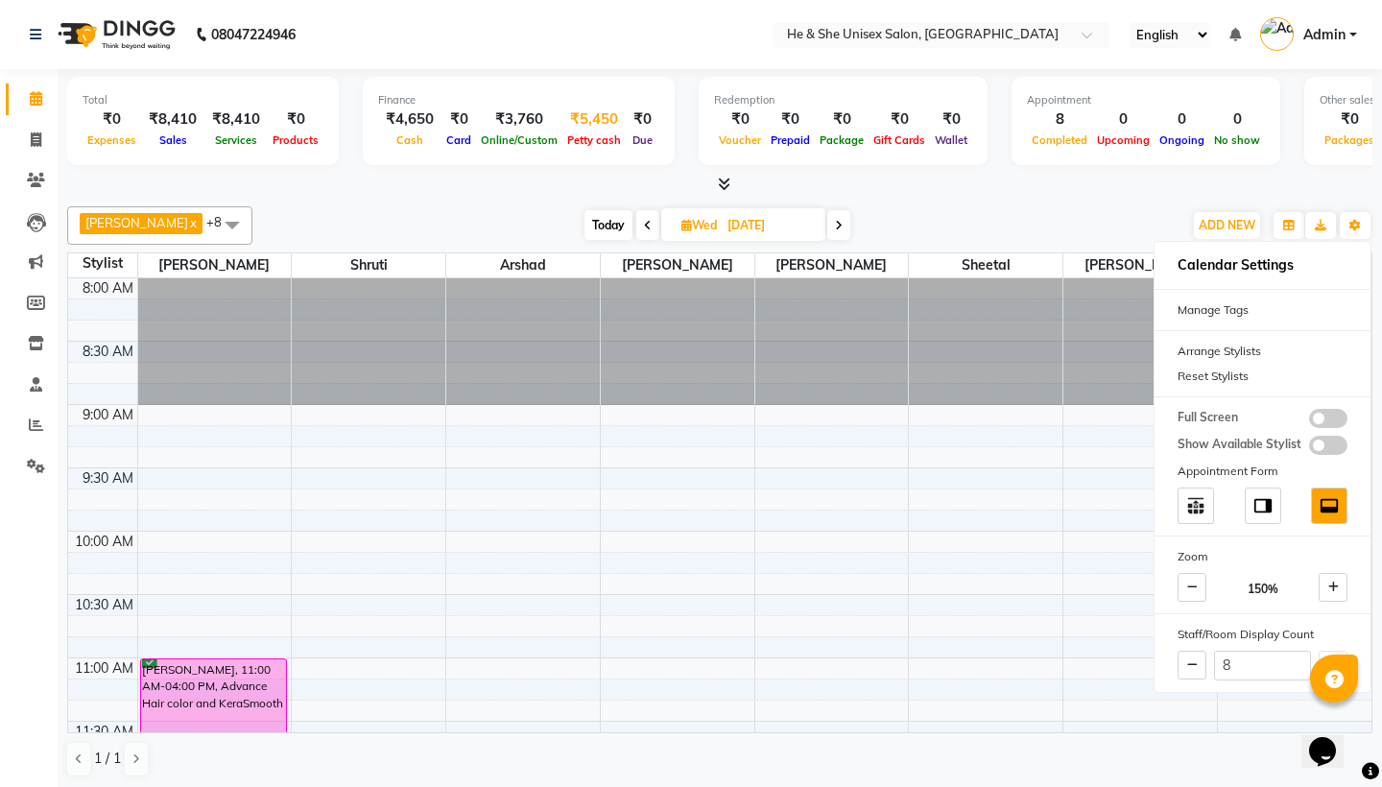
click at [592, 136] on span "Petty cash" at bounding box center [593, 139] width 63 height 13
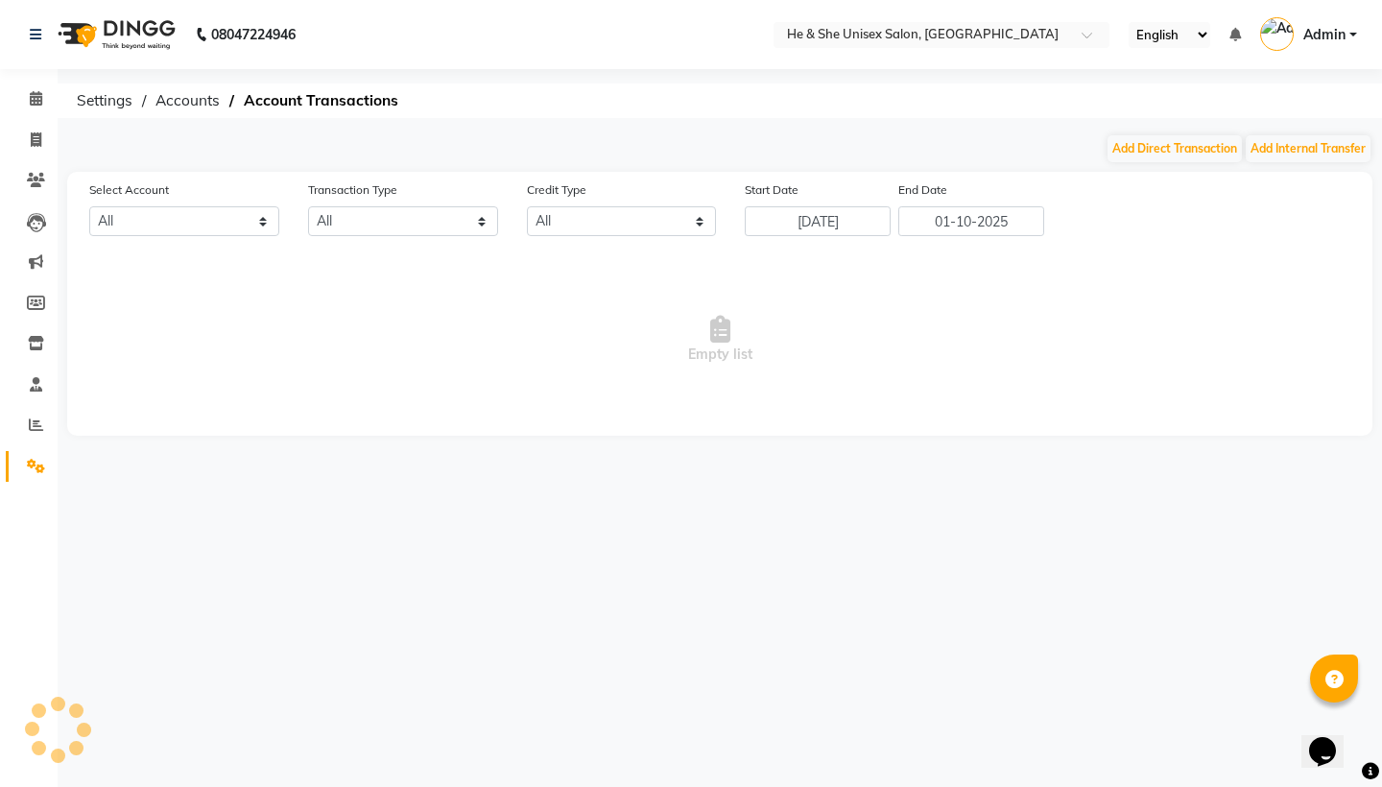
select select "3584"
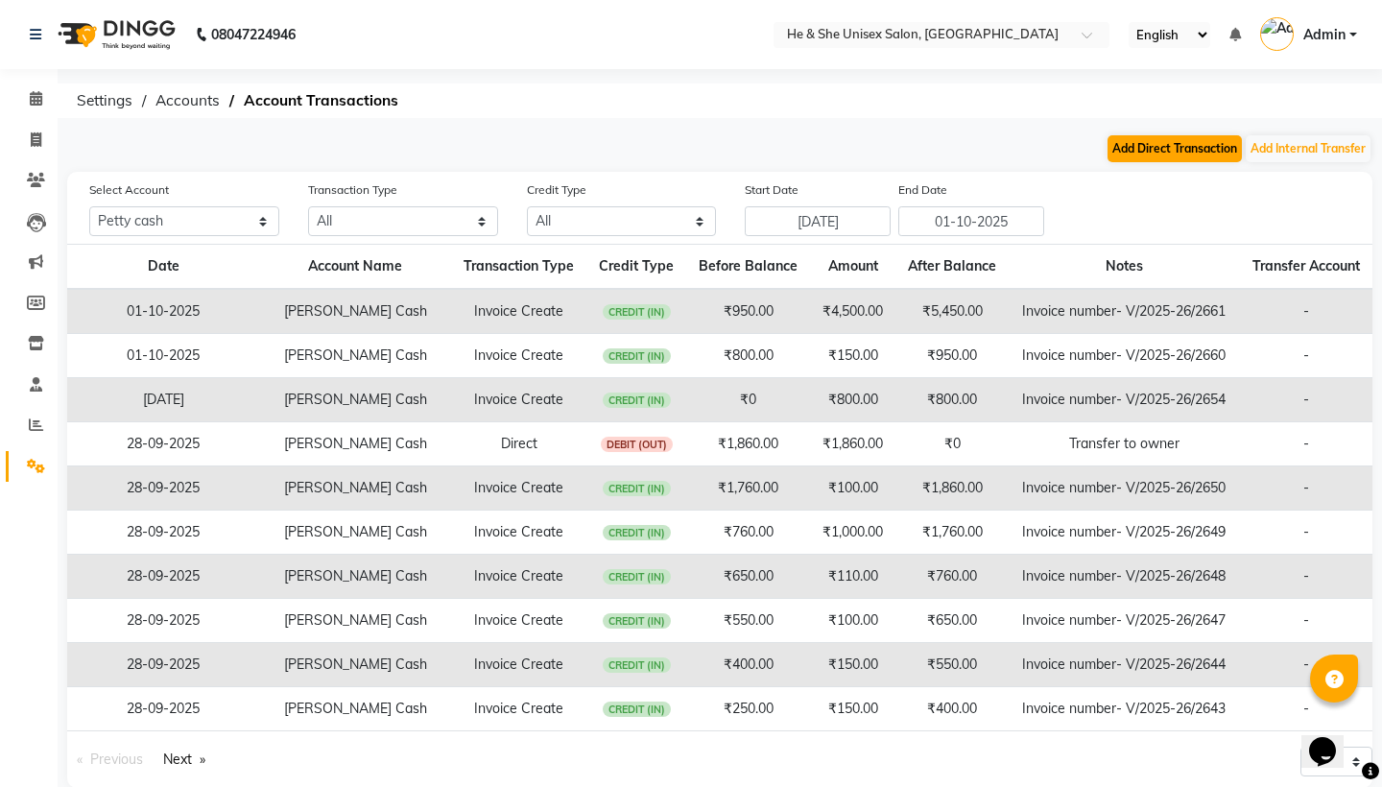
click at [1221, 155] on button "Add Direct Transaction" at bounding box center [1175, 148] width 134 height 27
select select "direct"
select select "3584"
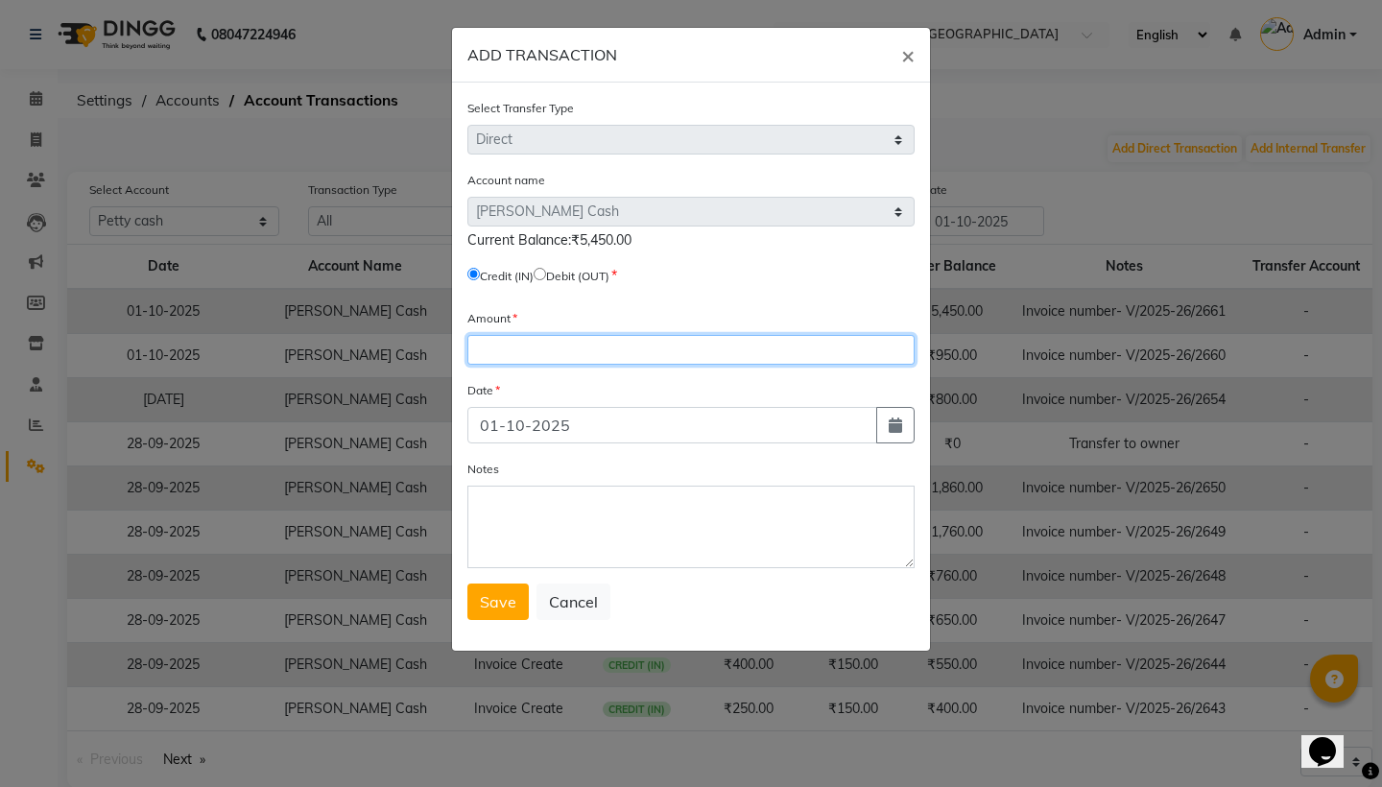
click at [529, 346] on input "number" at bounding box center [690, 350] width 447 height 30
type input "5450"
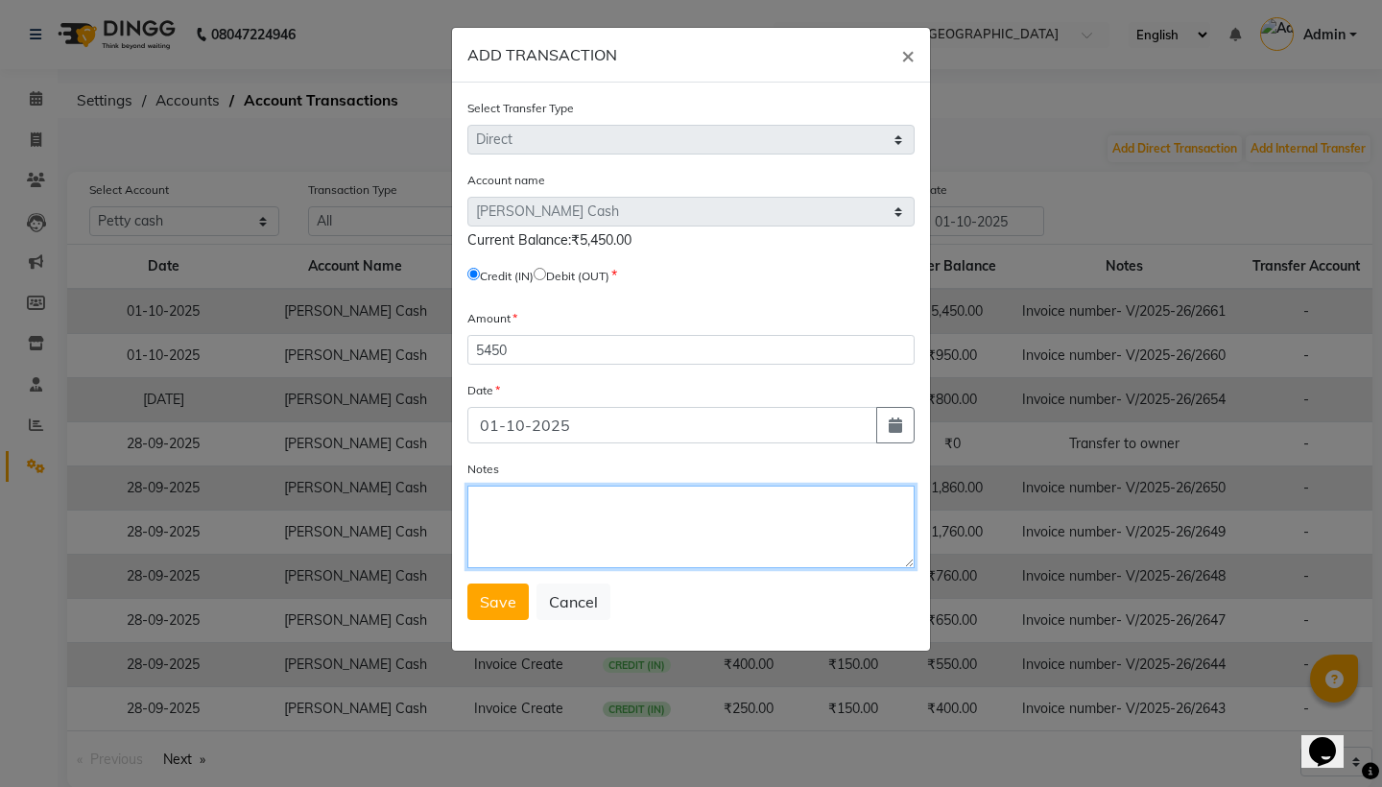
click at [676, 519] on textarea "Notes" at bounding box center [690, 527] width 447 height 83
type textarea "transfer to owner"
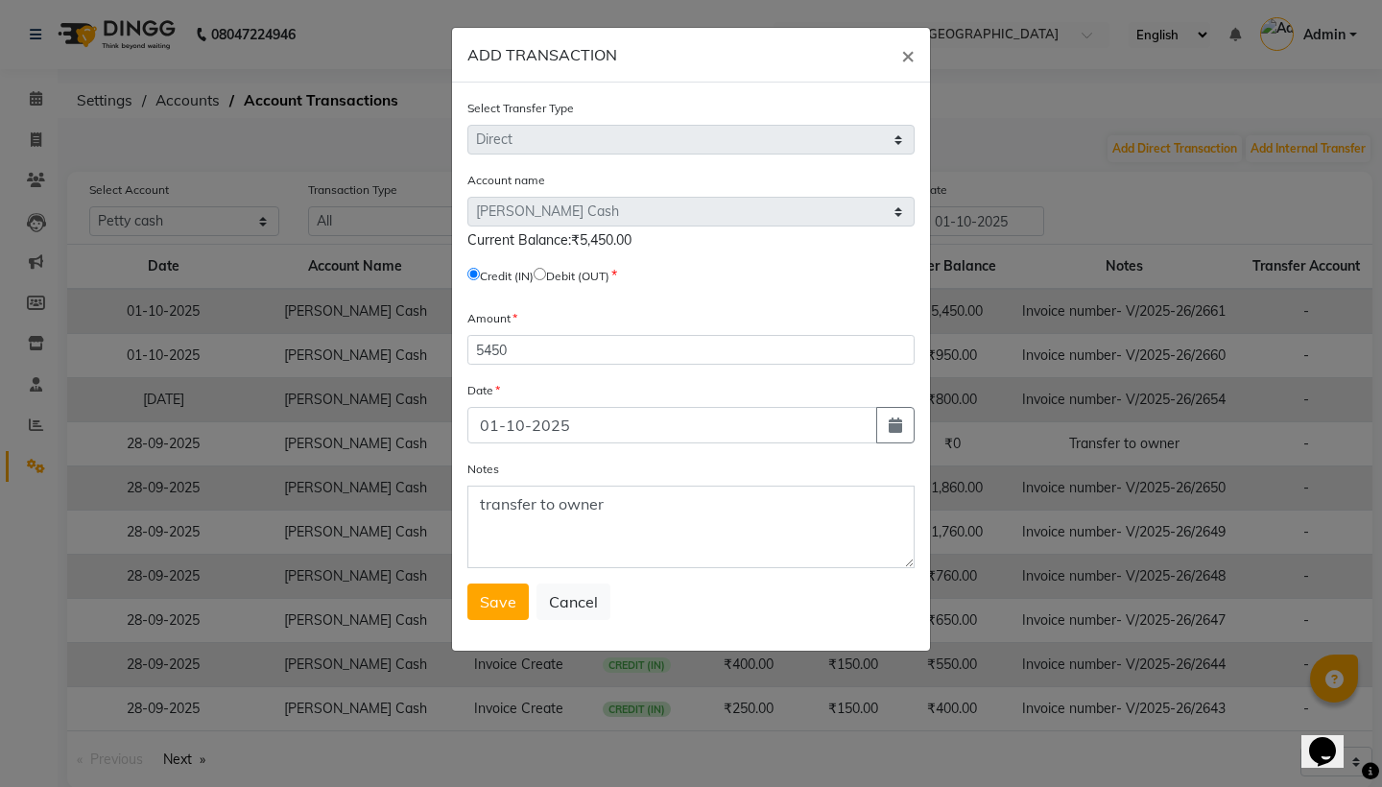
click at [546, 277] on input "radio" at bounding box center [540, 274] width 12 height 12
radio input "true"
click at [493, 601] on span "Save" at bounding box center [498, 601] width 36 height 19
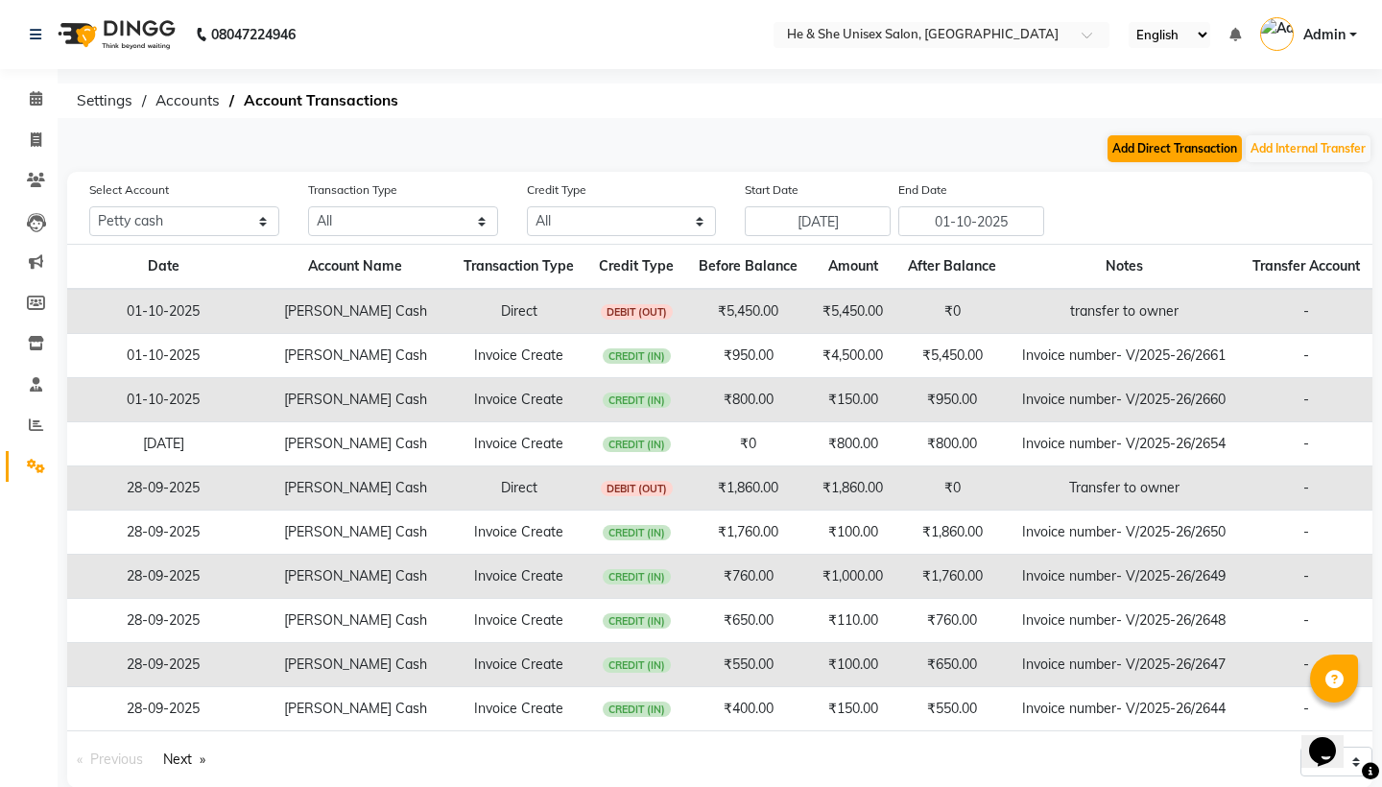
click at [1169, 152] on button "Add Direct Transaction" at bounding box center [1175, 148] width 134 height 27
select select "direct"
select select "3584"
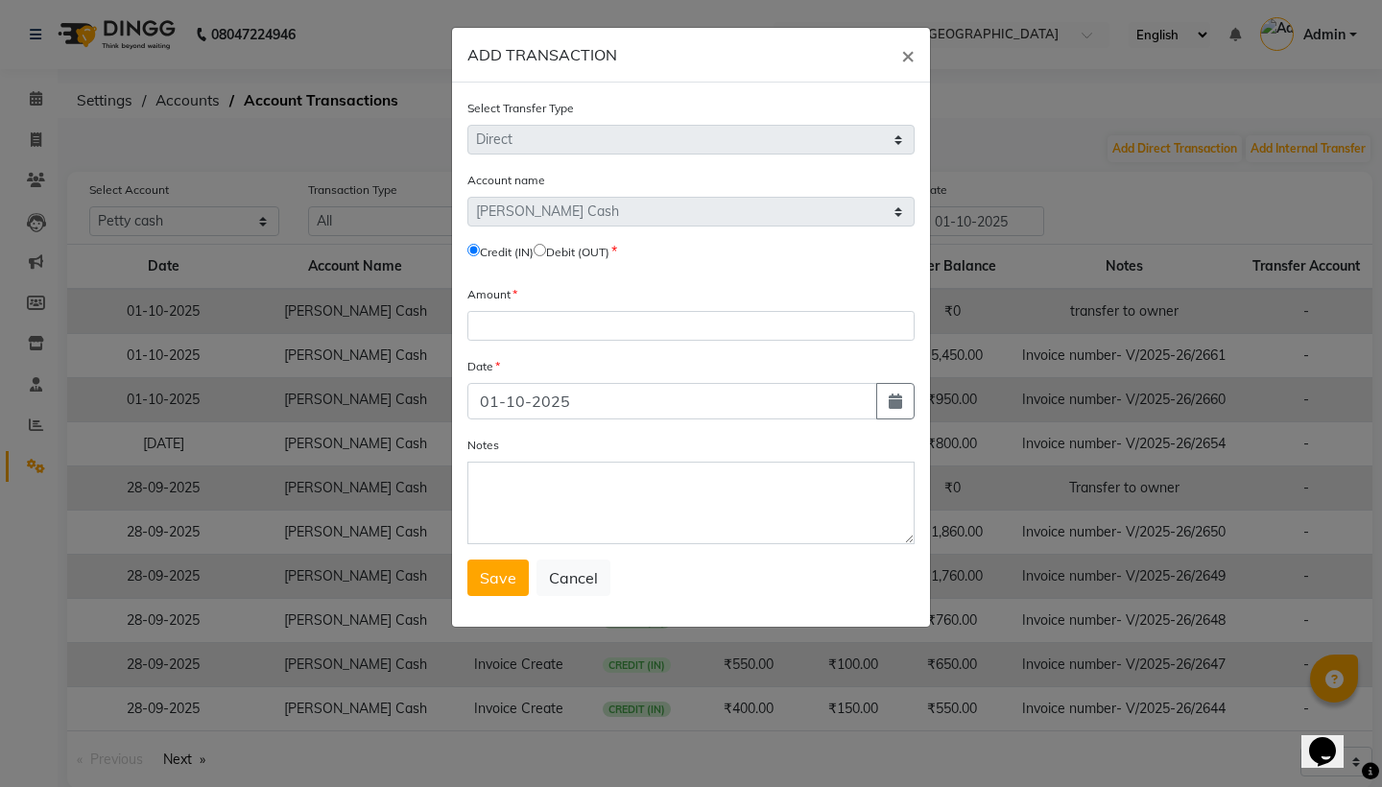
click at [1061, 34] on ngb-modal-window "ADD TRANSACTION × Select Transfer Type Select Direct Internal Account name Sele…" at bounding box center [691, 393] width 1382 height 787
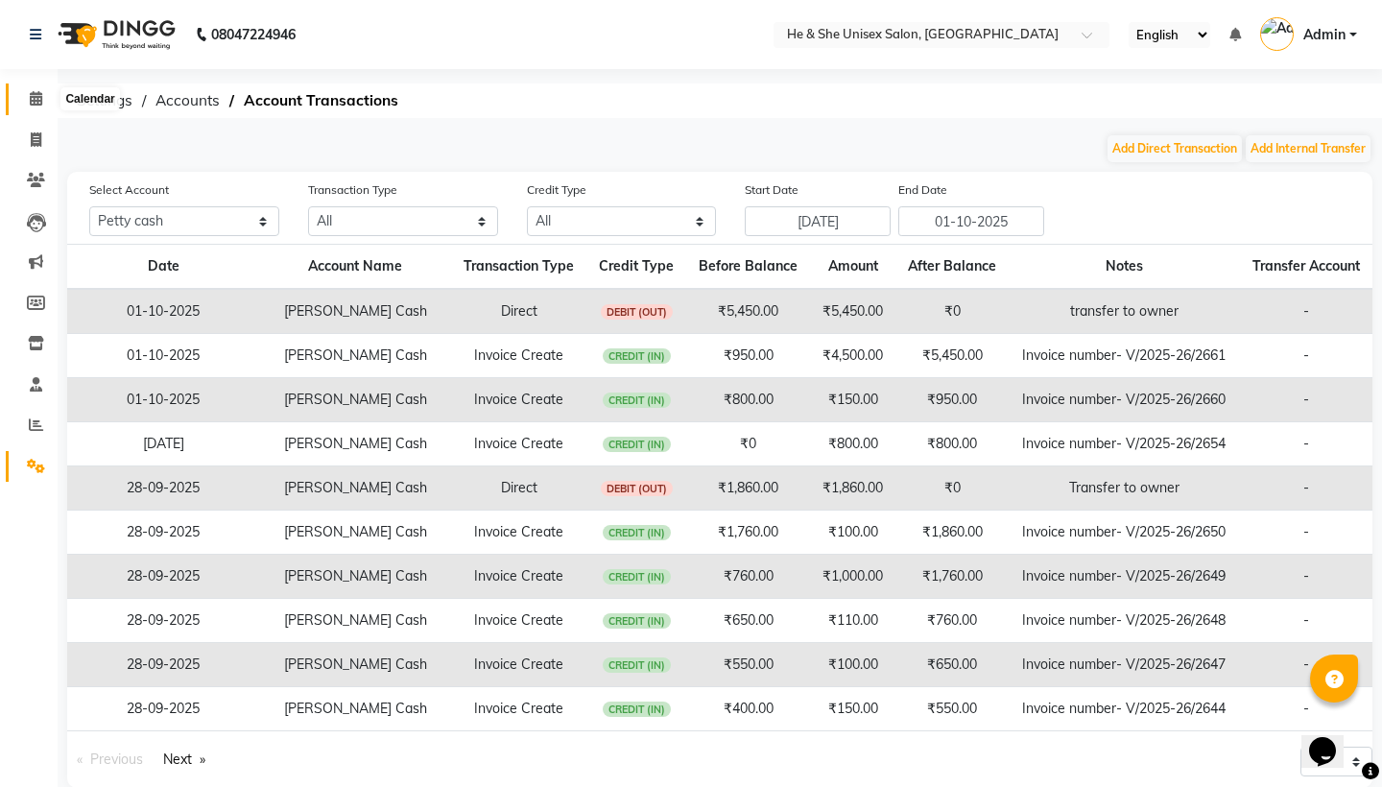
click at [36, 106] on span at bounding box center [36, 99] width 34 height 22
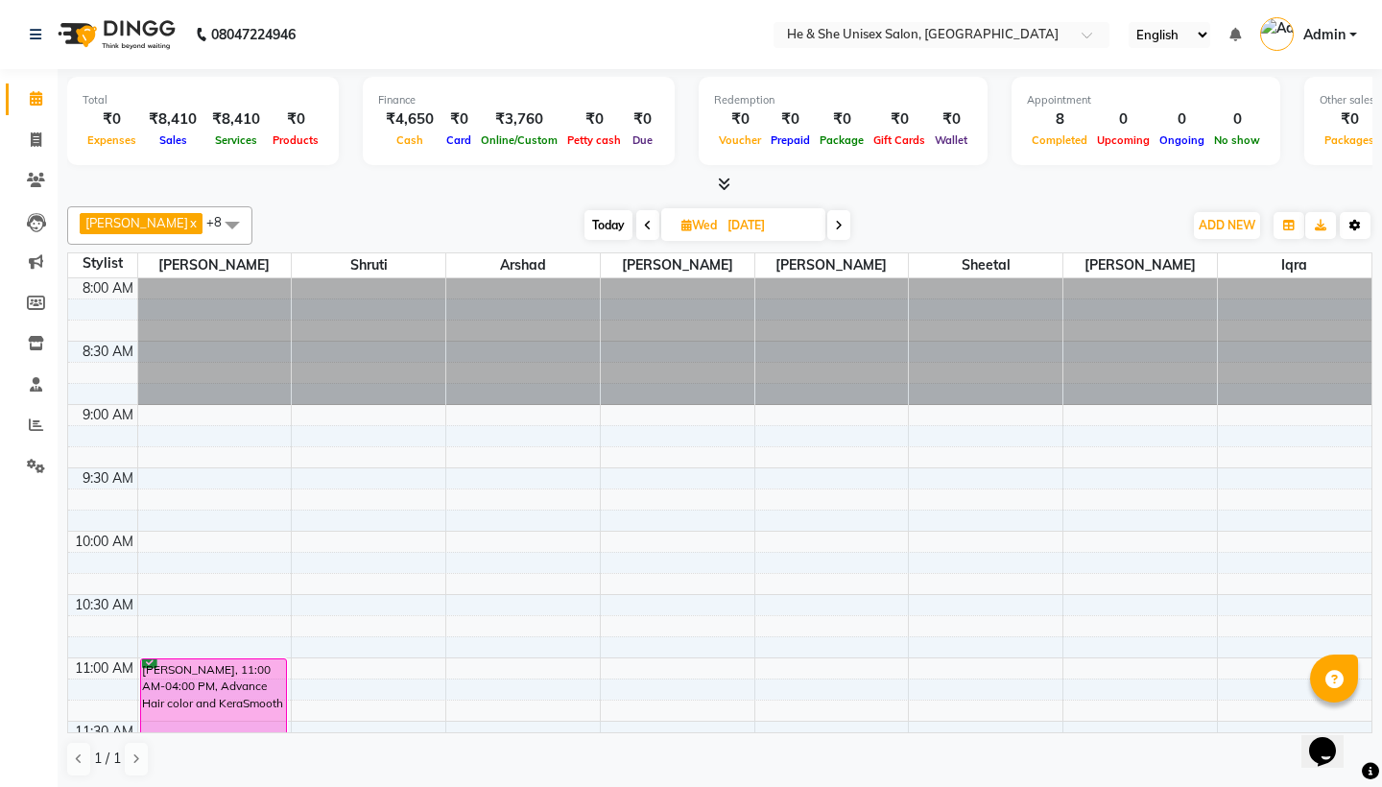
click at [1354, 230] on button "Toggle Dropdown" at bounding box center [1355, 225] width 31 height 27
click at [1356, 220] on icon "button" at bounding box center [1355, 226] width 12 height 12
click at [1354, 225] on icon "button" at bounding box center [1355, 226] width 12 height 12
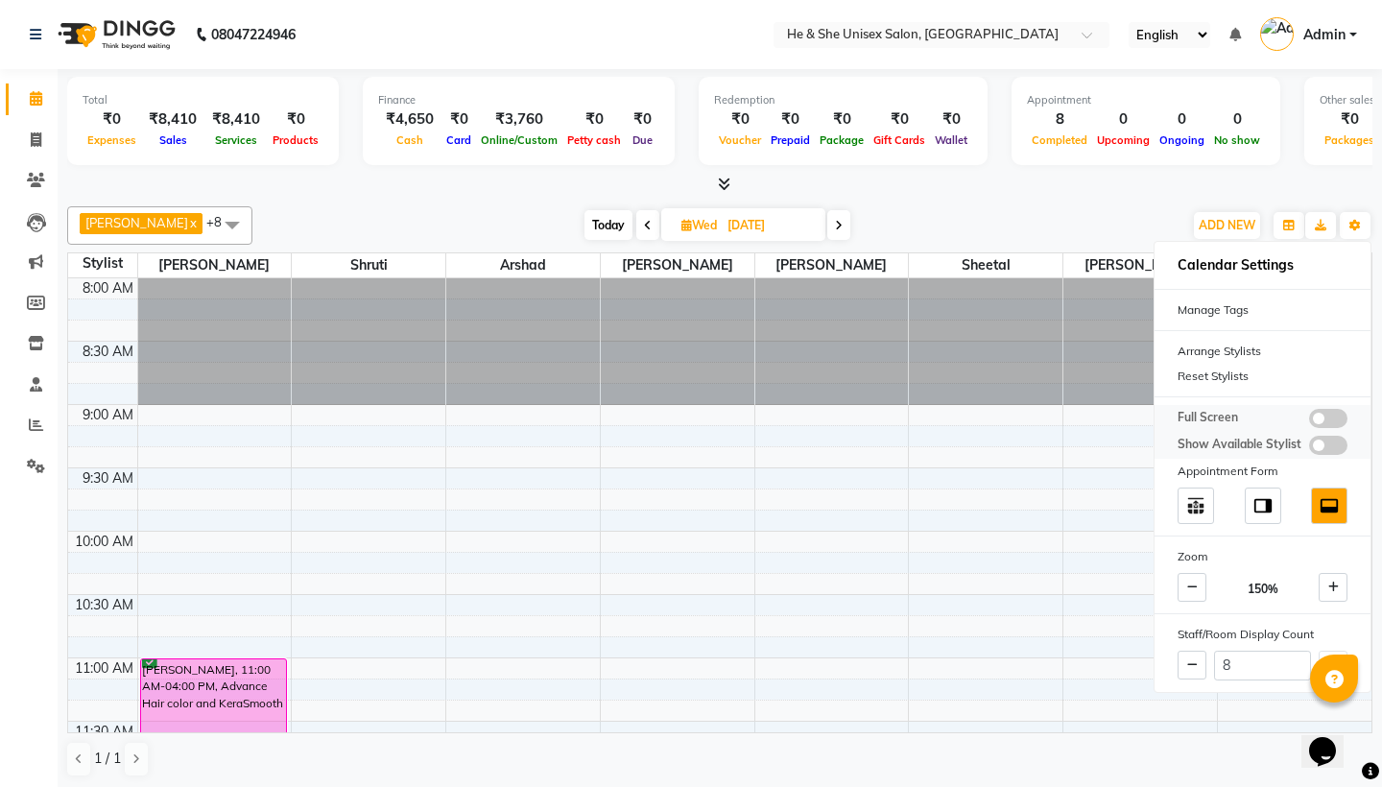
click at [1341, 416] on span at bounding box center [1328, 418] width 38 height 19
click at [1309, 421] on input "checkbox" at bounding box center [1309, 421] width 0 height 0
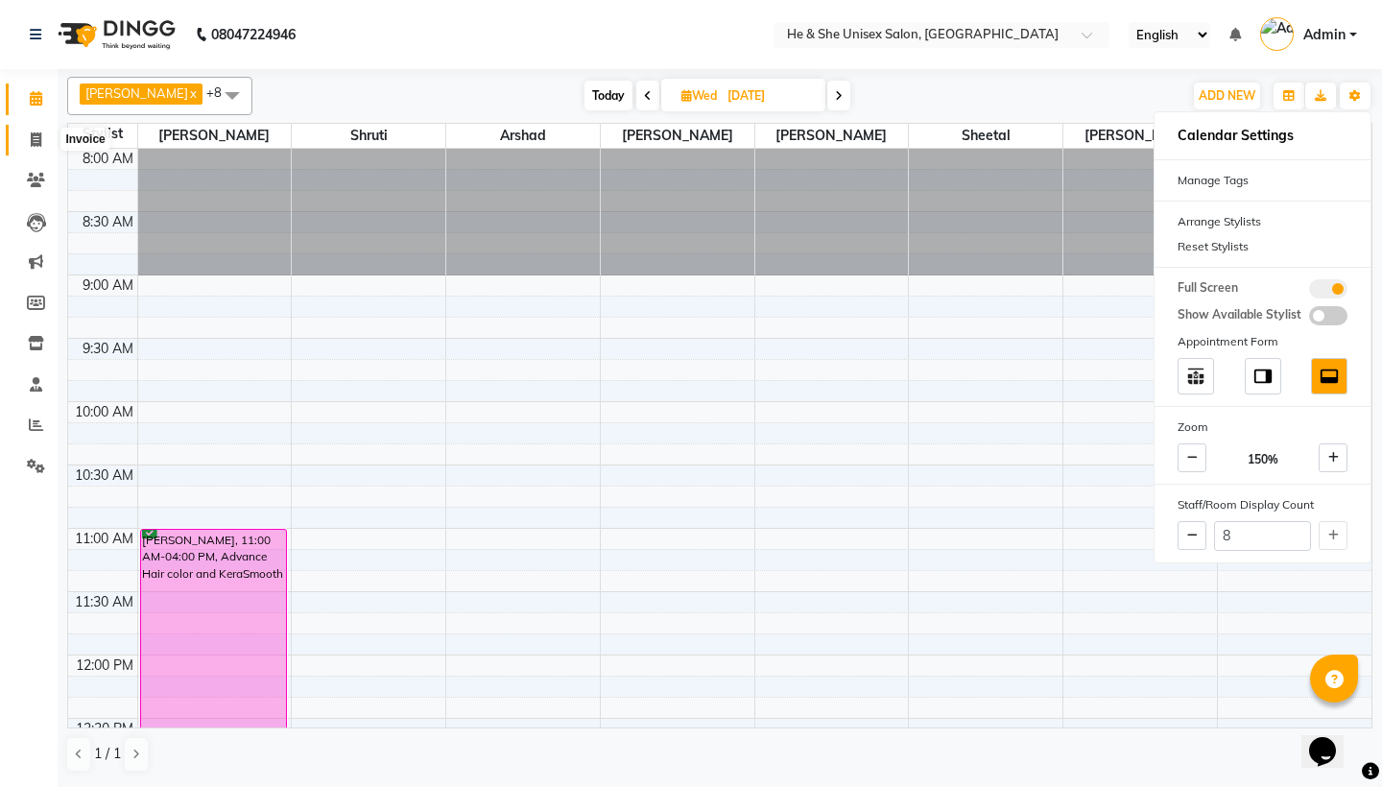
click at [36, 139] on icon at bounding box center [36, 139] width 11 height 14
select select "service"
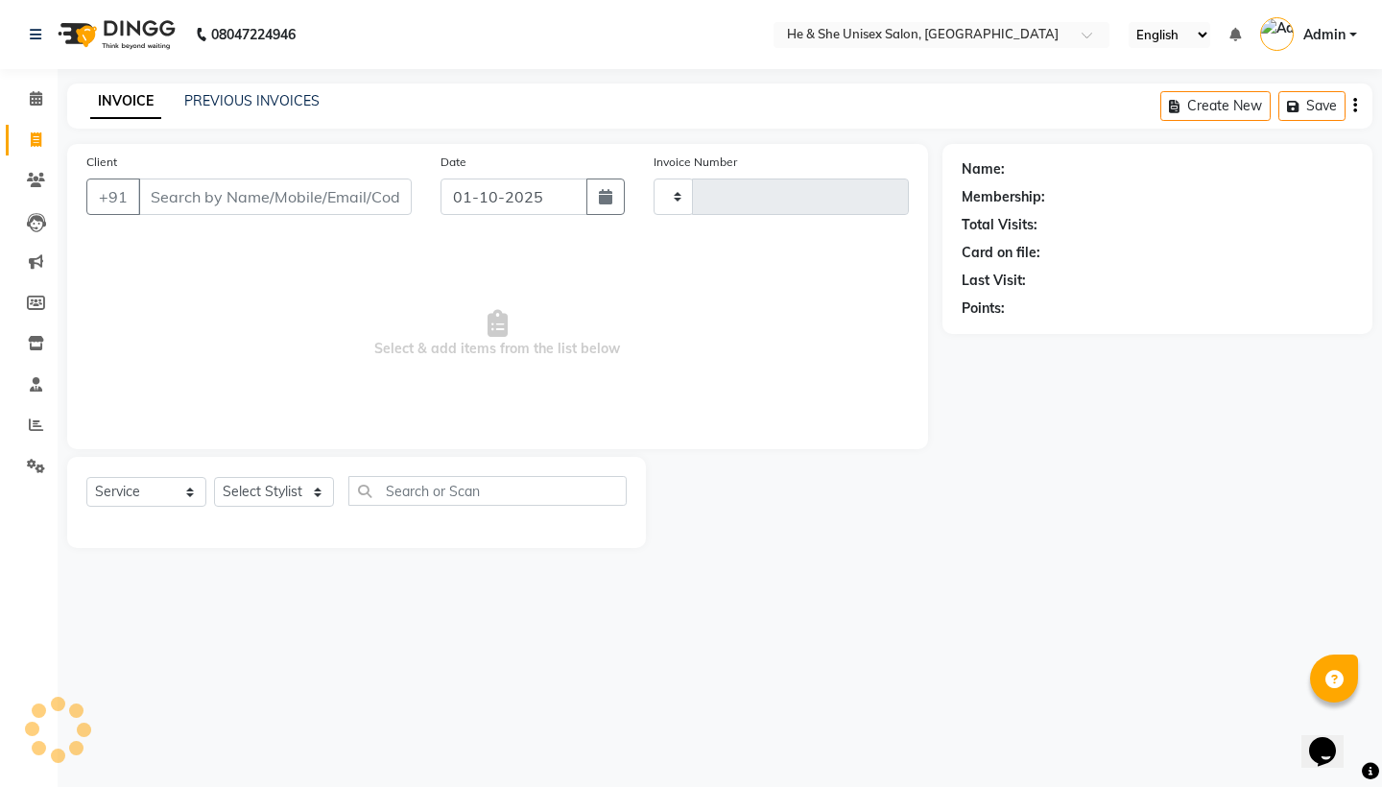
type input "2664"
select select "4745"
click at [34, 101] on icon at bounding box center [36, 98] width 12 height 14
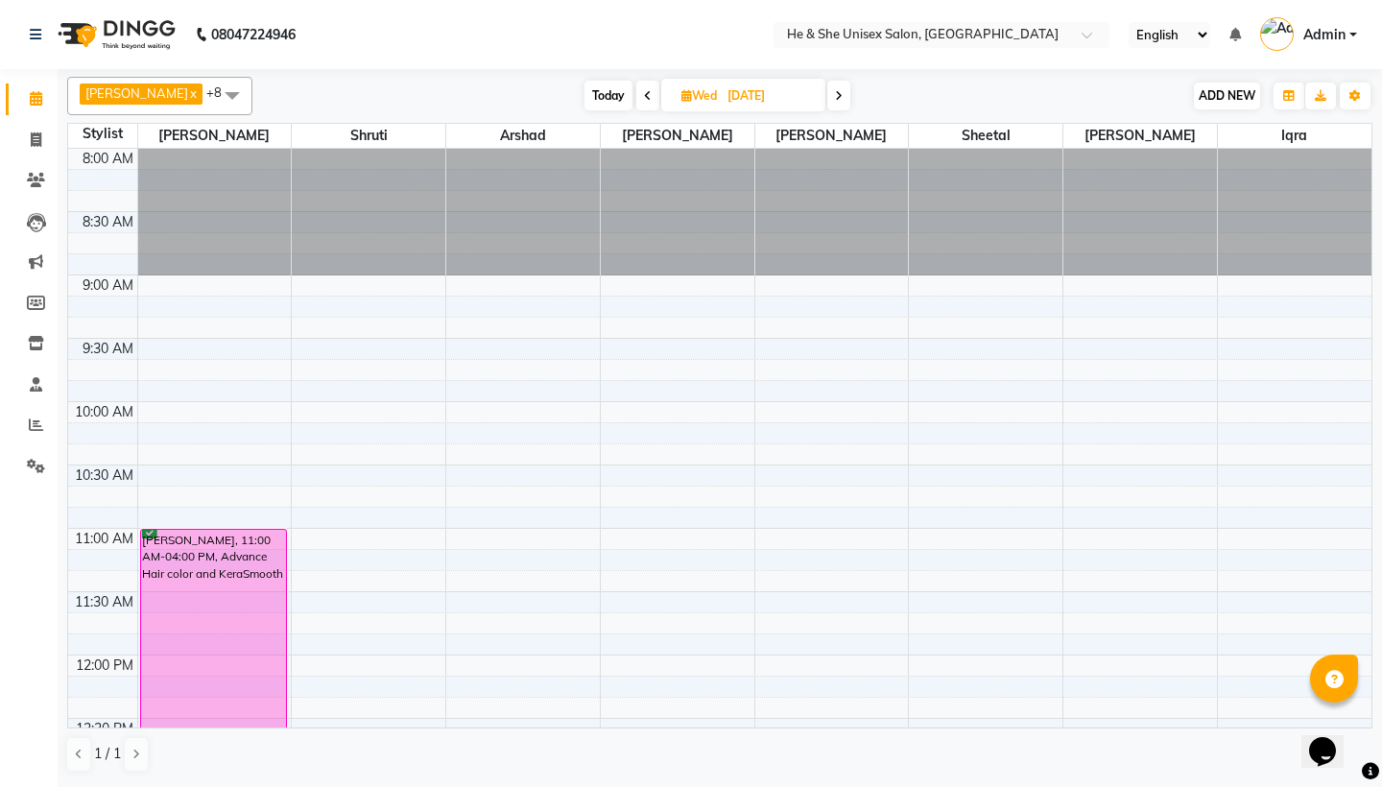
click at [1216, 97] on span "ADD NEW" at bounding box center [1227, 95] width 57 height 14
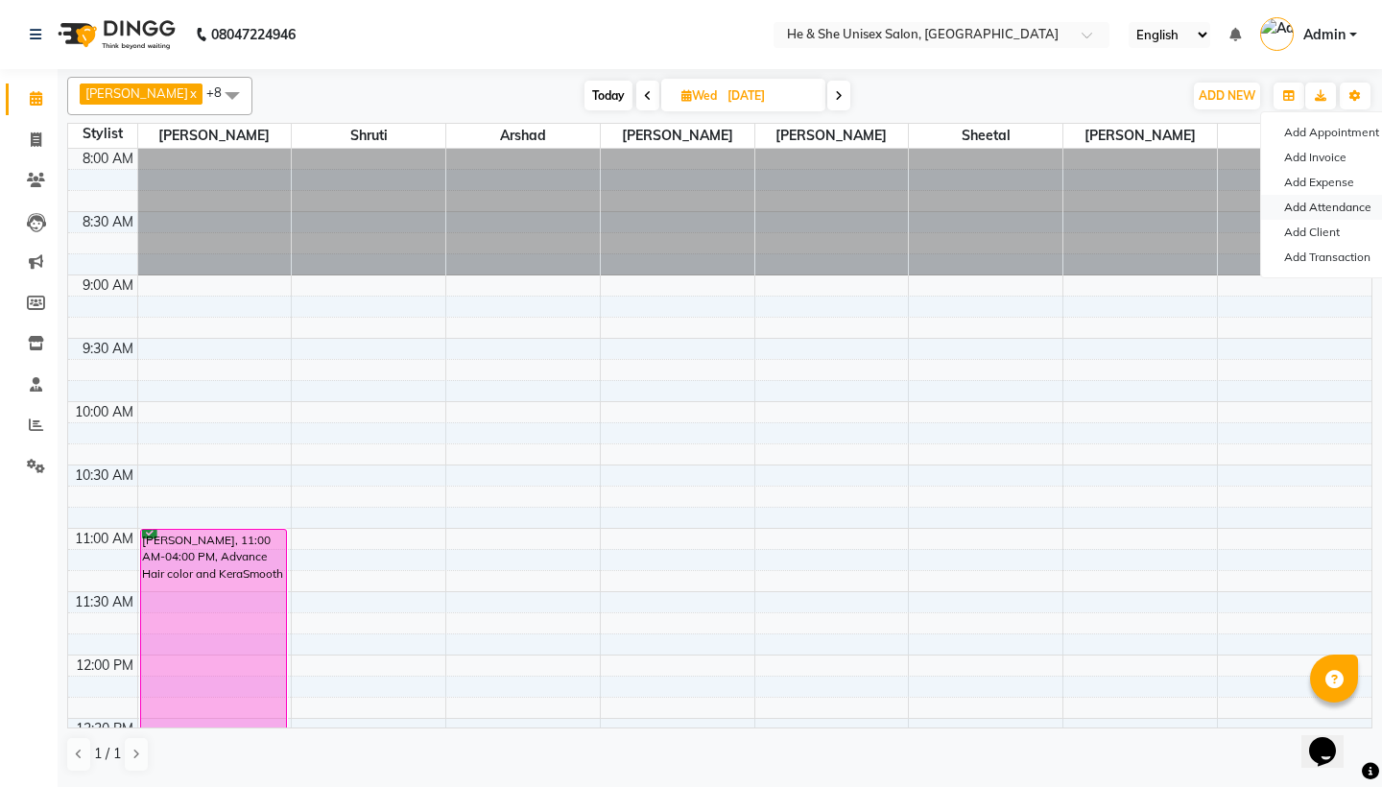
click at [1351, 205] on link "Add Attendance" at bounding box center [1337, 207] width 152 height 25
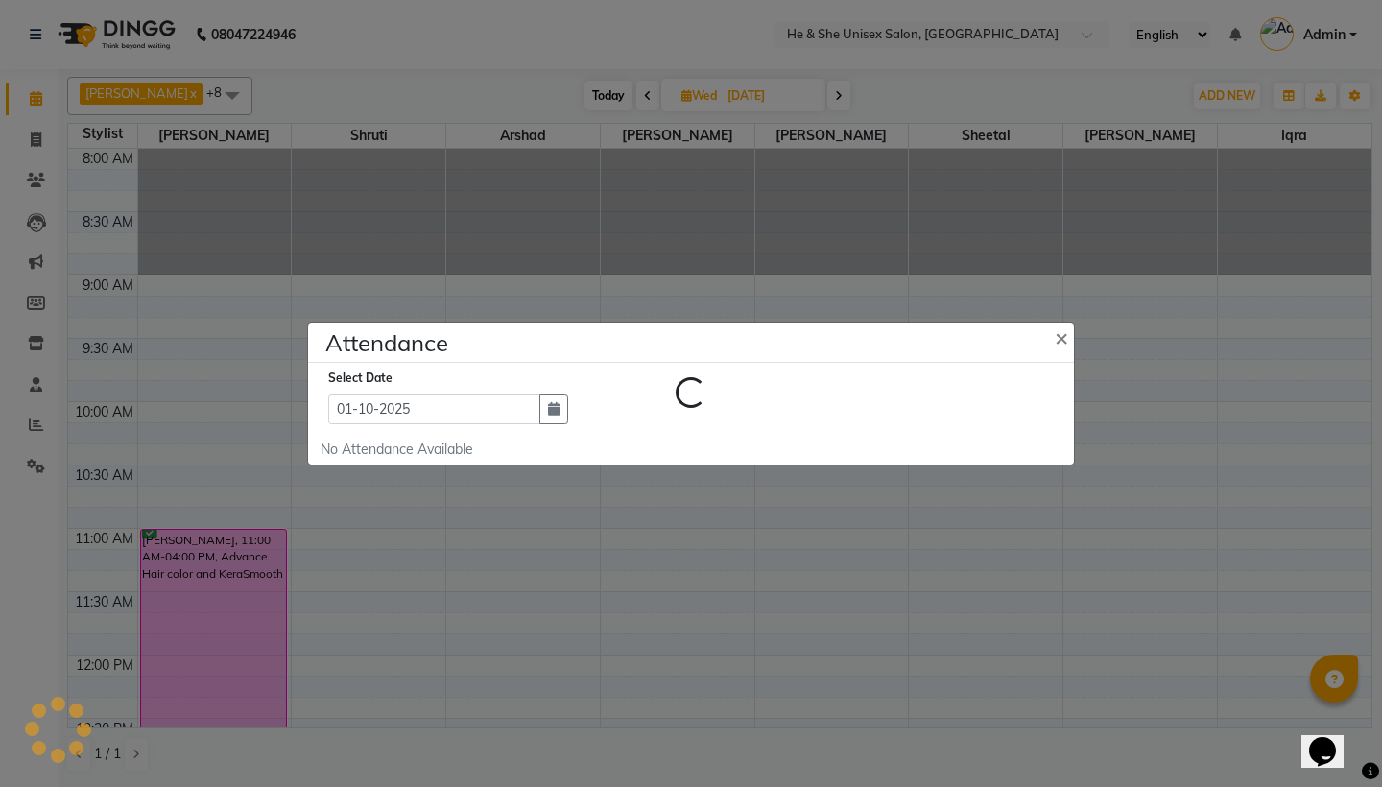
select select "A"
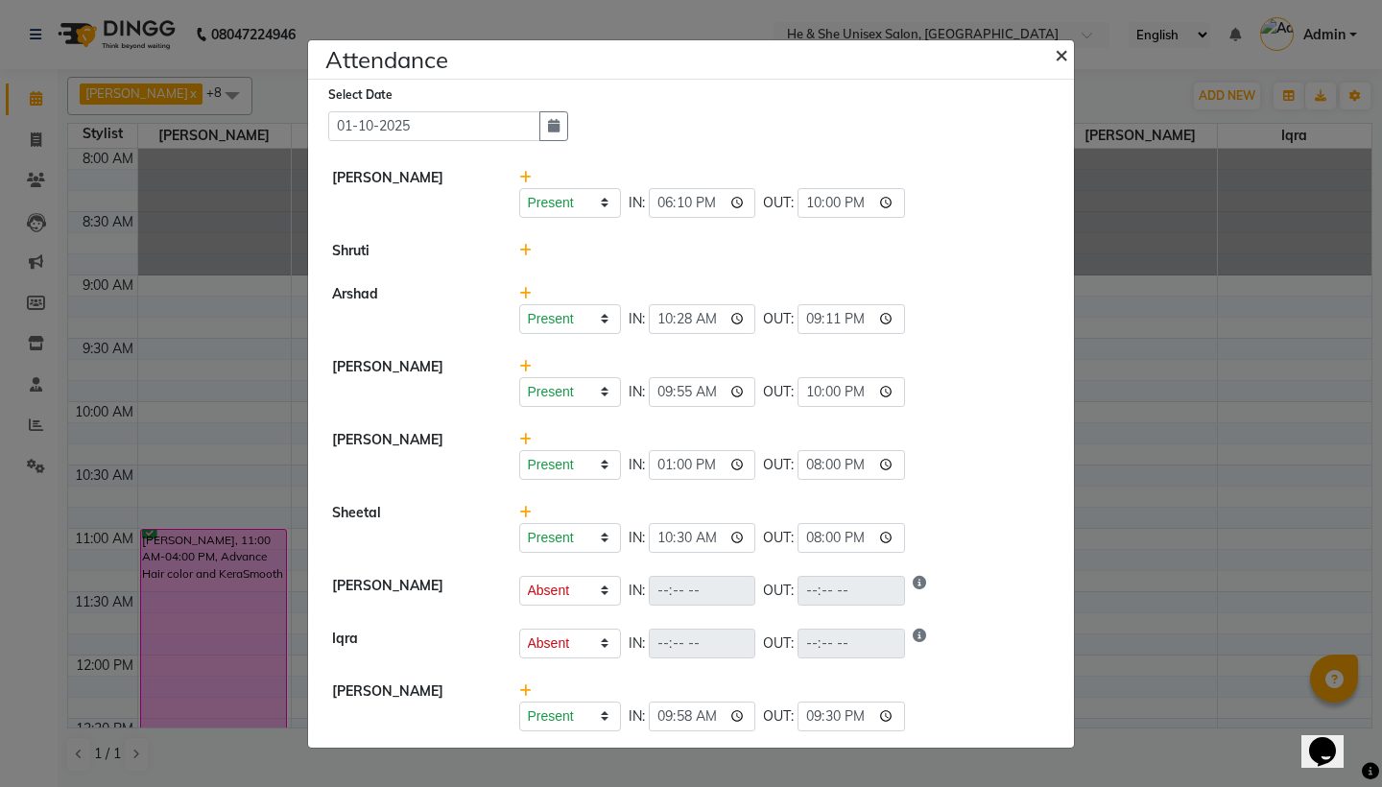
click at [1065, 57] on span "×" at bounding box center [1061, 53] width 13 height 29
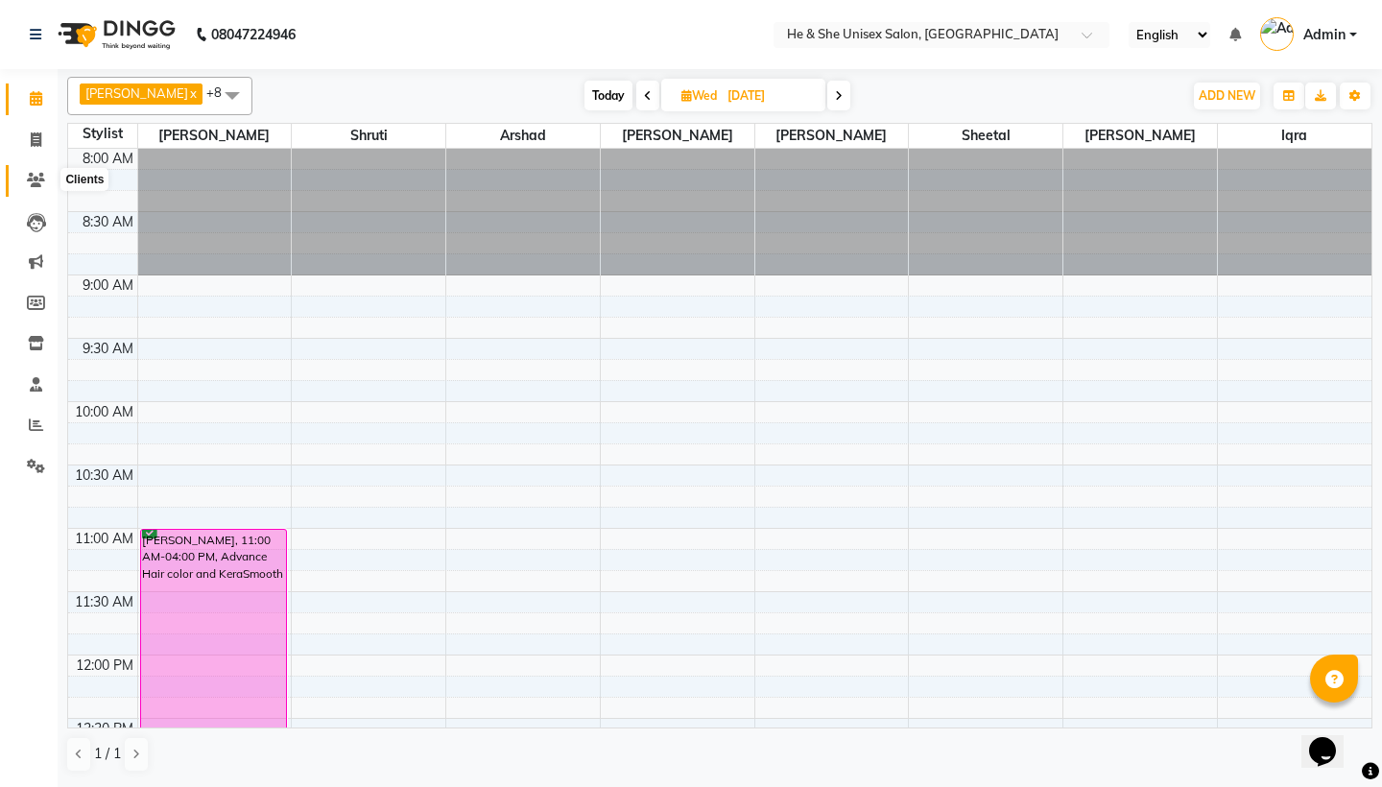
click at [36, 177] on icon at bounding box center [36, 180] width 18 height 14
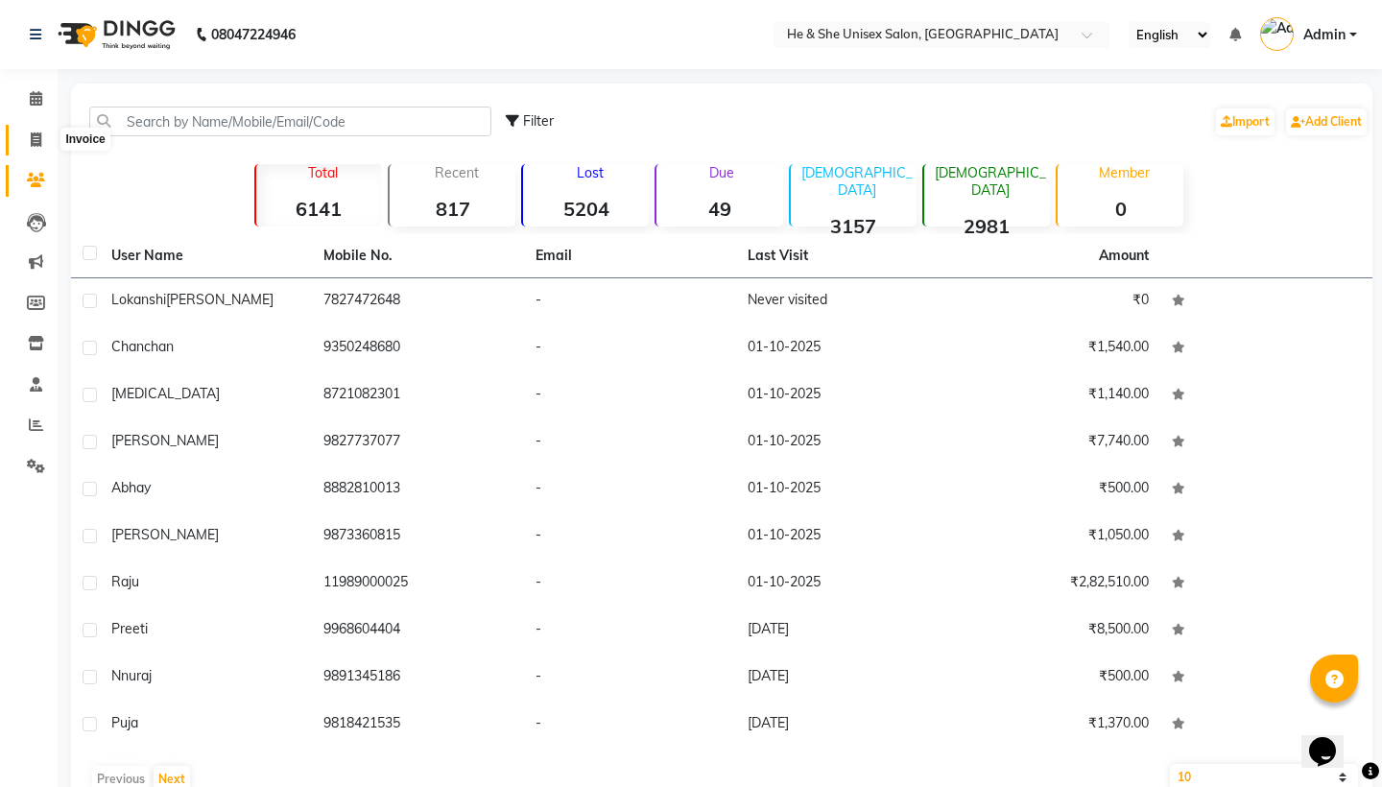
click at [37, 137] on icon at bounding box center [36, 139] width 11 height 14
select select "service"
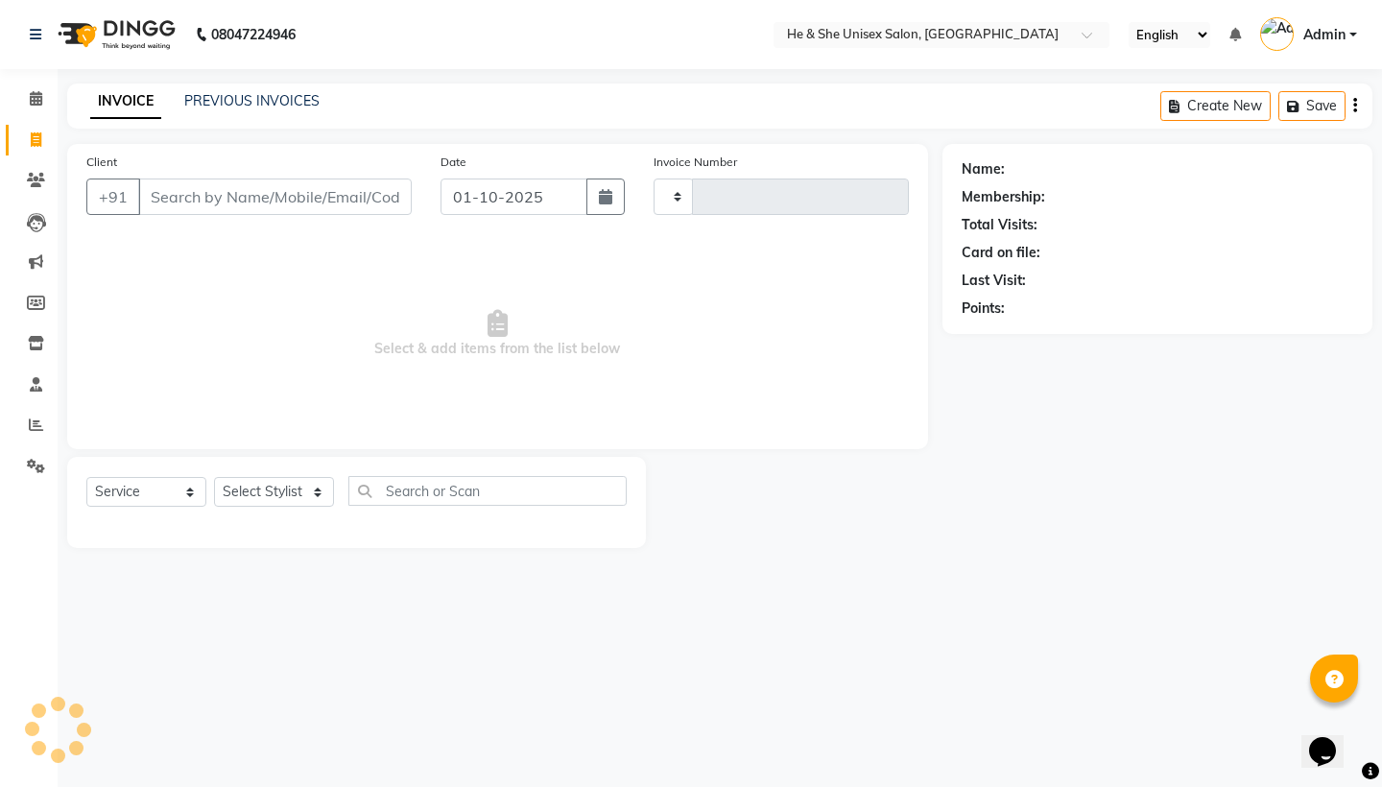
type input "2664"
select select "4745"
click at [40, 104] on icon at bounding box center [36, 98] width 12 height 14
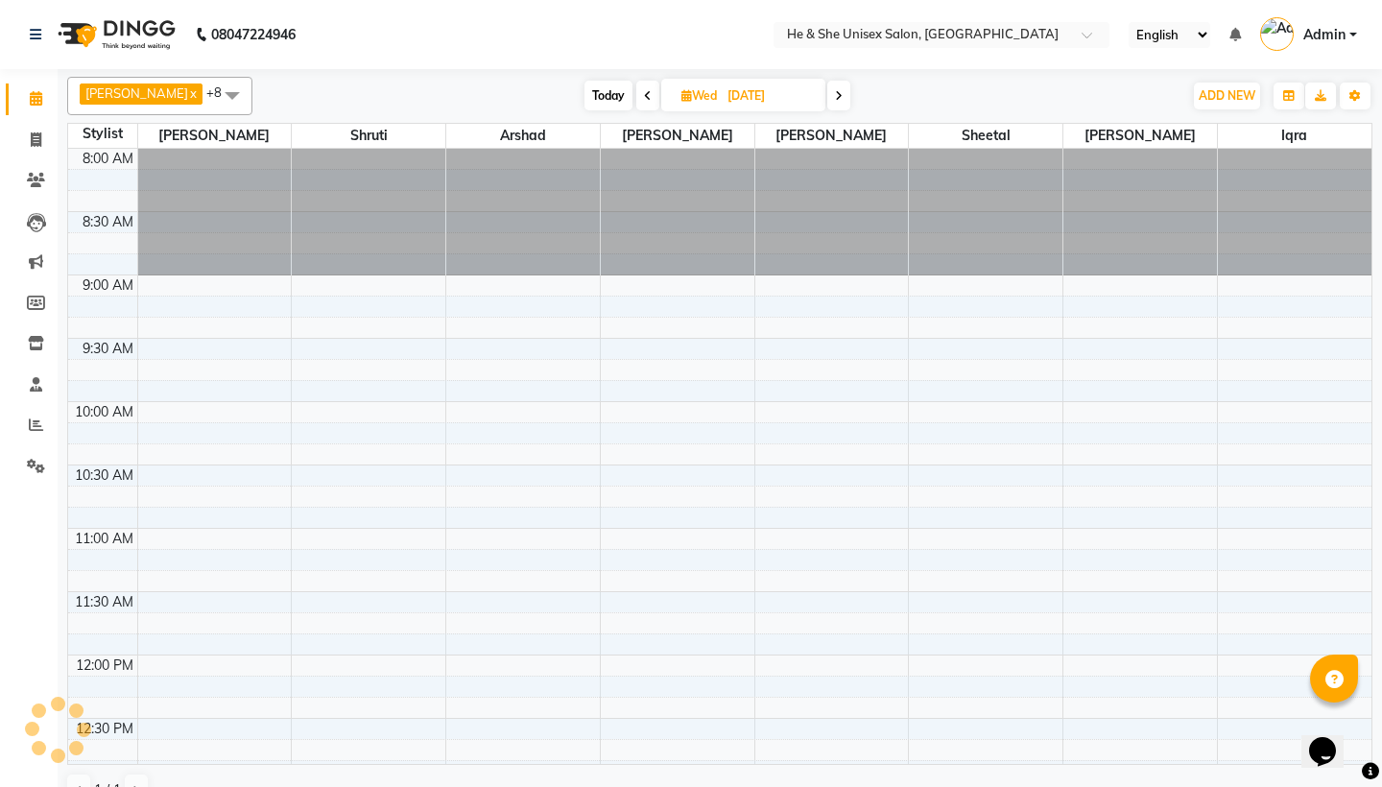
scroll to position [1031, 0]
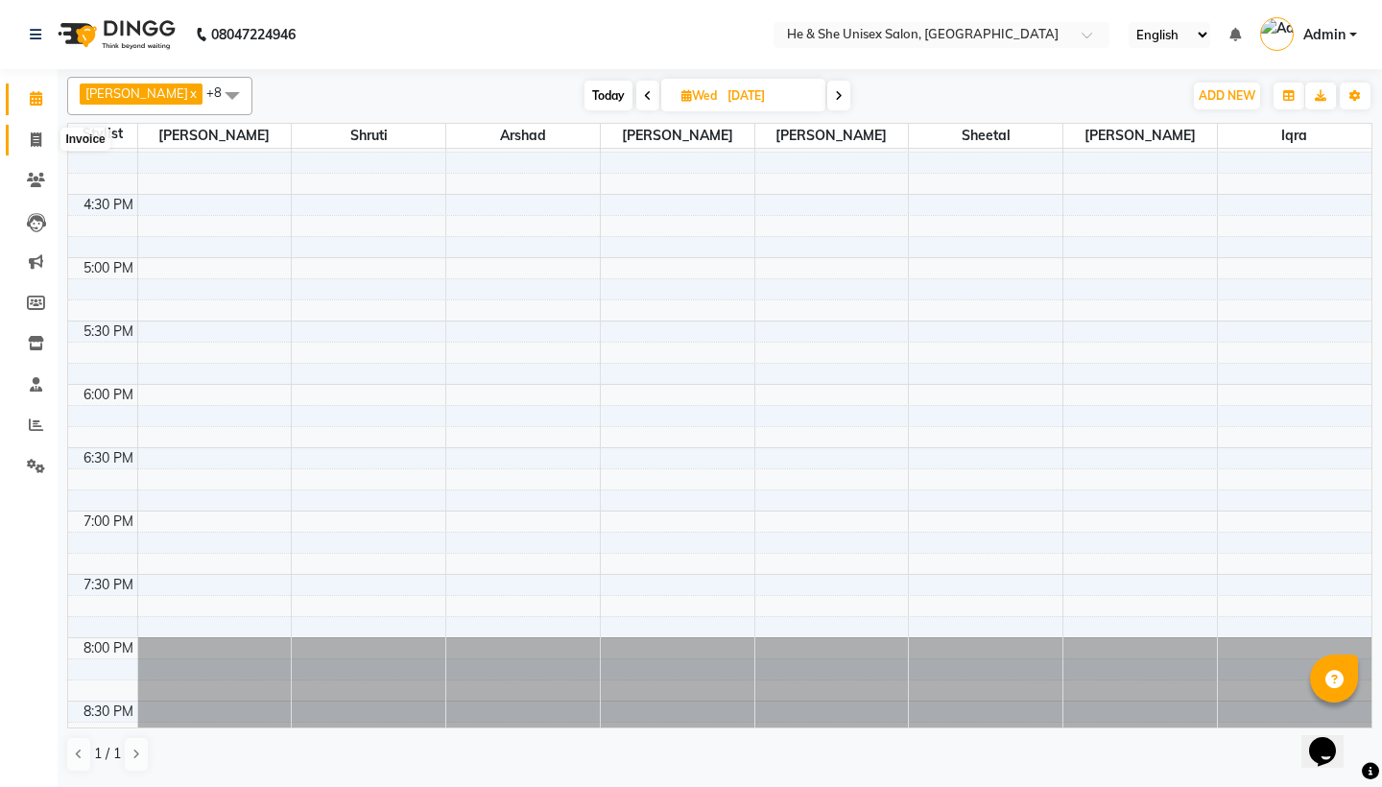
click at [37, 139] on icon at bounding box center [36, 139] width 11 height 14
select select "service"
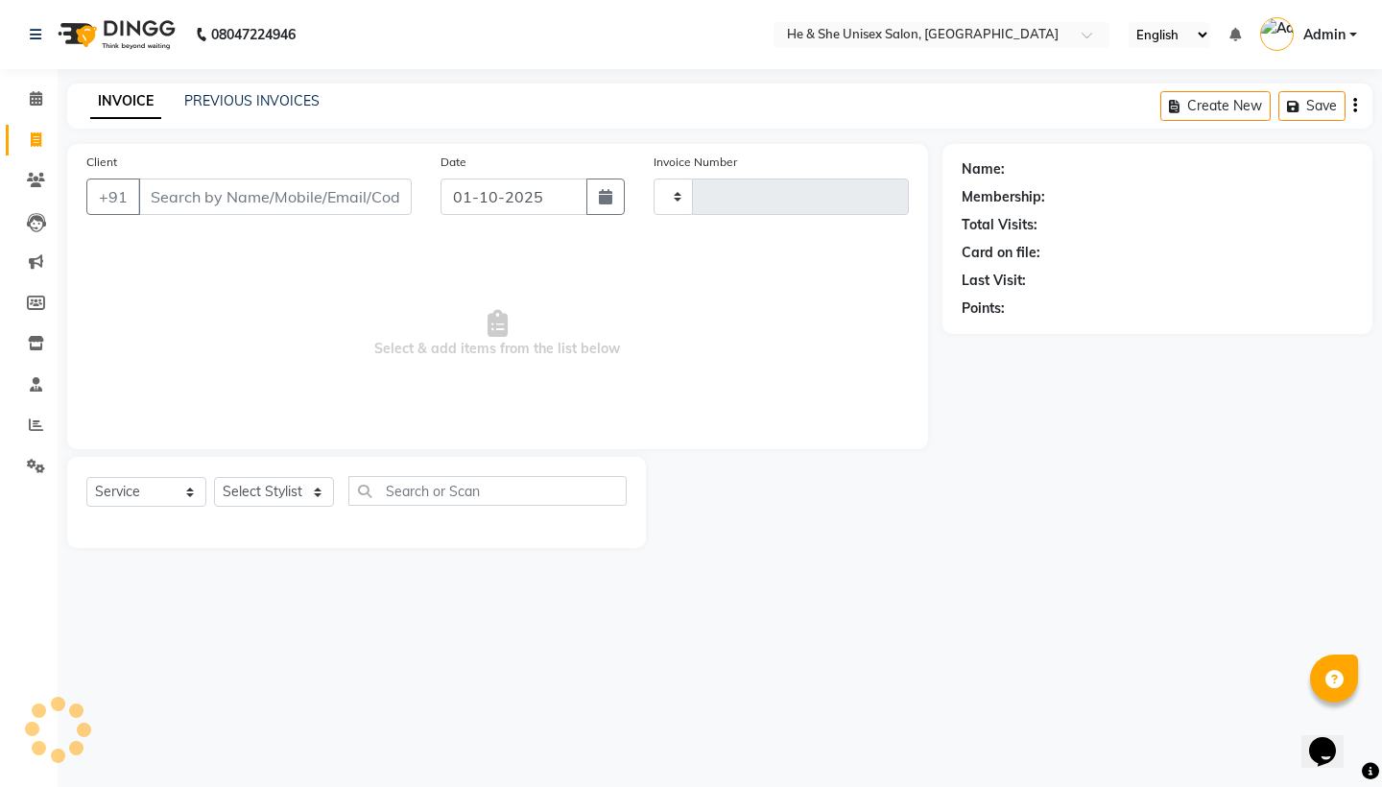
type input "2664"
select select "4745"
